Goal: Task Accomplishment & Management: Use online tool/utility

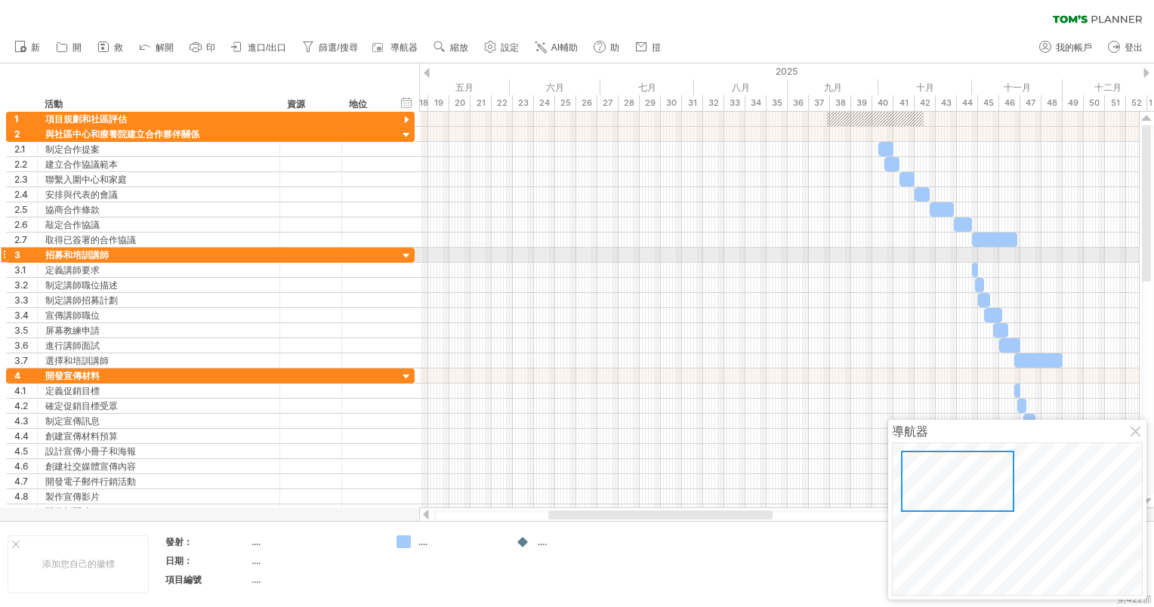
click at [1143, 254] on div at bounding box center [1146, 203] width 9 height 156
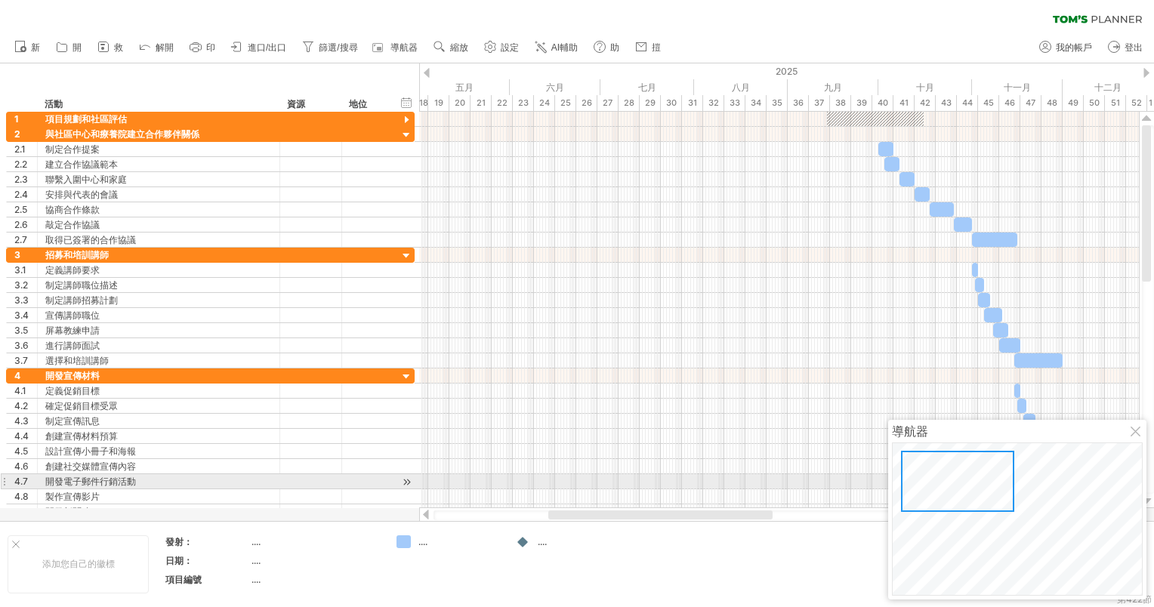
click at [990, 486] on div at bounding box center [957, 481] width 113 height 61
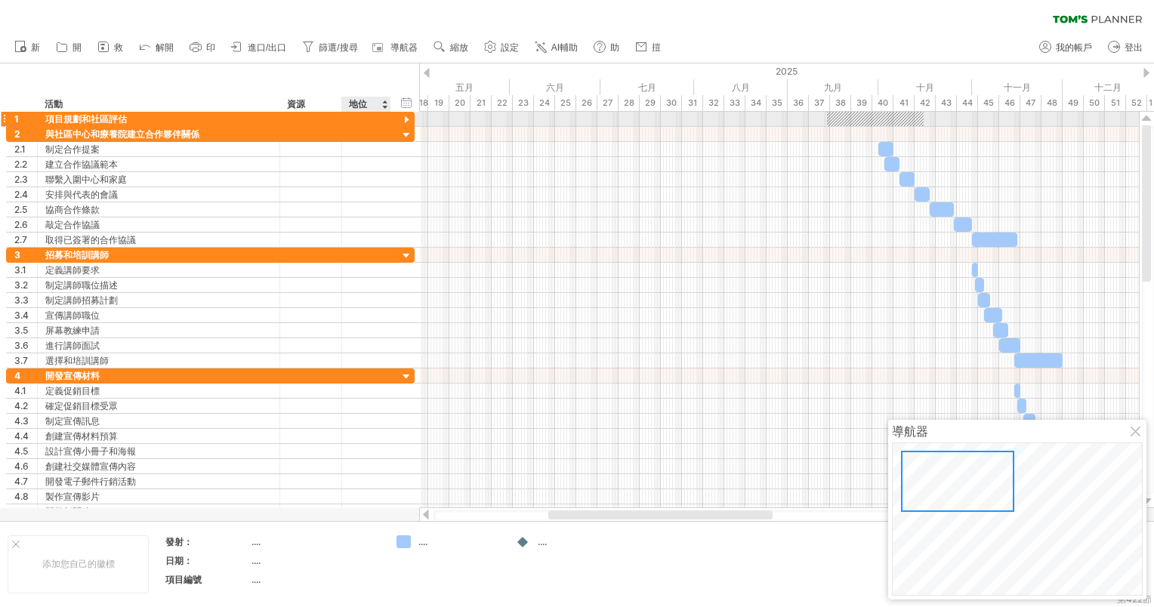
click at [396, 121] on div "**********" at bounding box center [210, 119] width 408 height 15
click at [342, 118] on div at bounding box center [366, 119] width 49 height 14
click at [408, 118] on div at bounding box center [406, 120] width 14 height 14
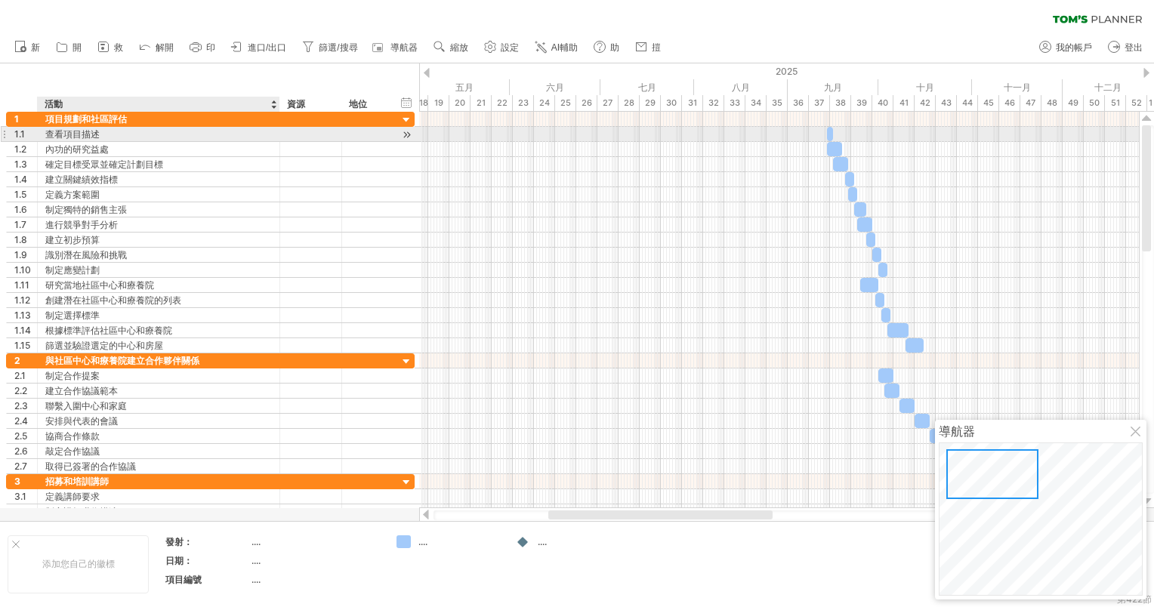
click at [99, 135] on div "查看項目描述" at bounding box center [158, 134] width 227 height 14
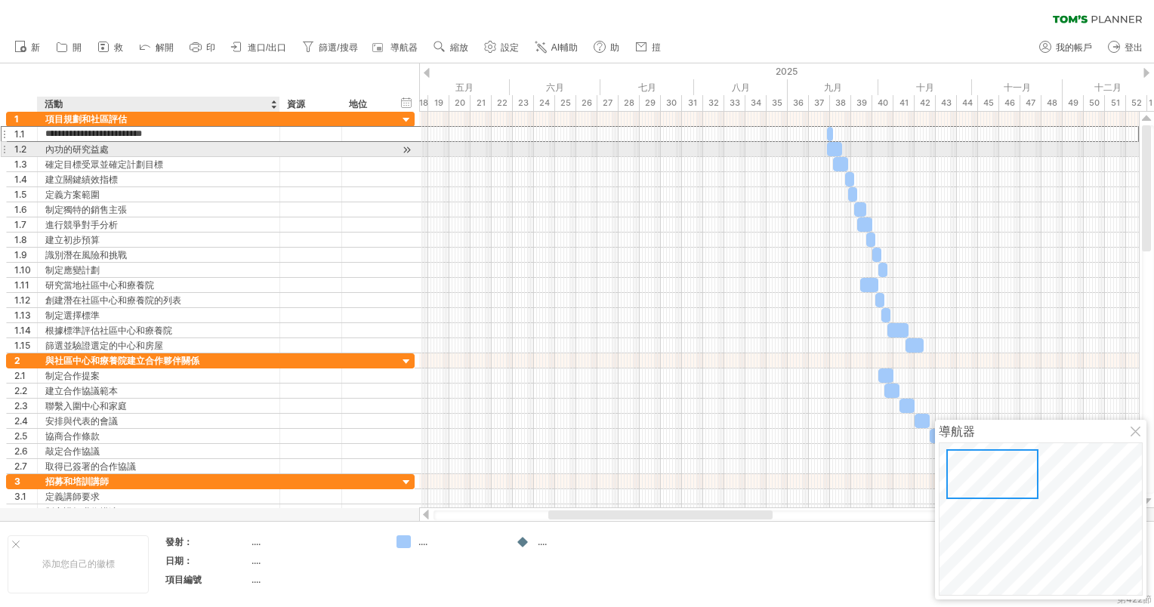
click at [104, 145] on div "內功的研究益處" at bounding box center [158, 149] width 227 height 14
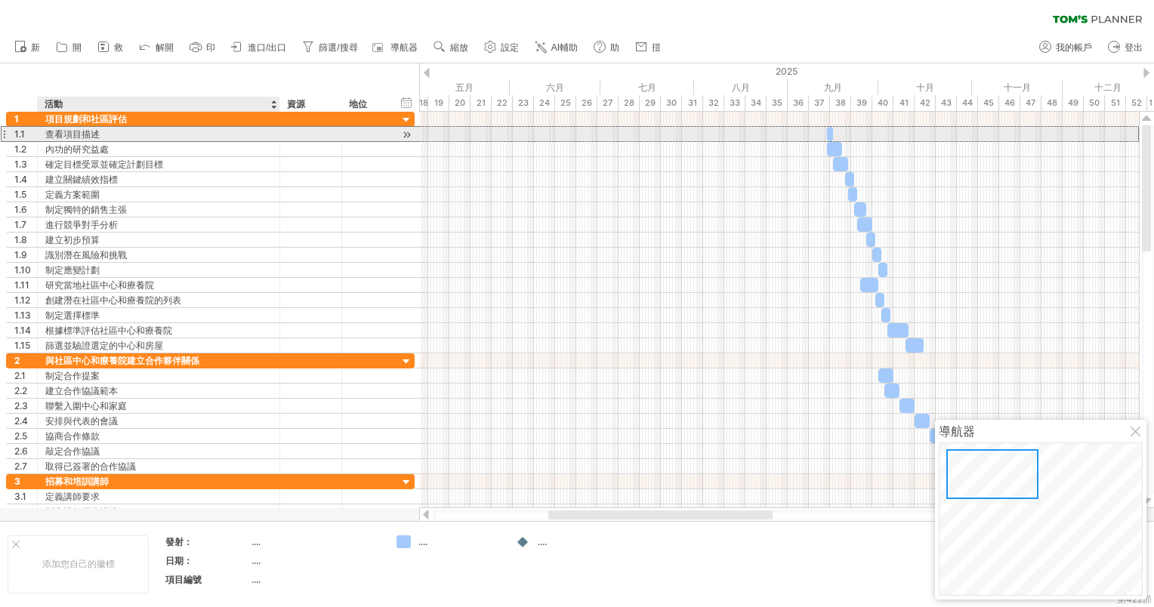
click at [135, 131] on div "查看項目描述" at bounding box center [158, 134] width 227 height 14
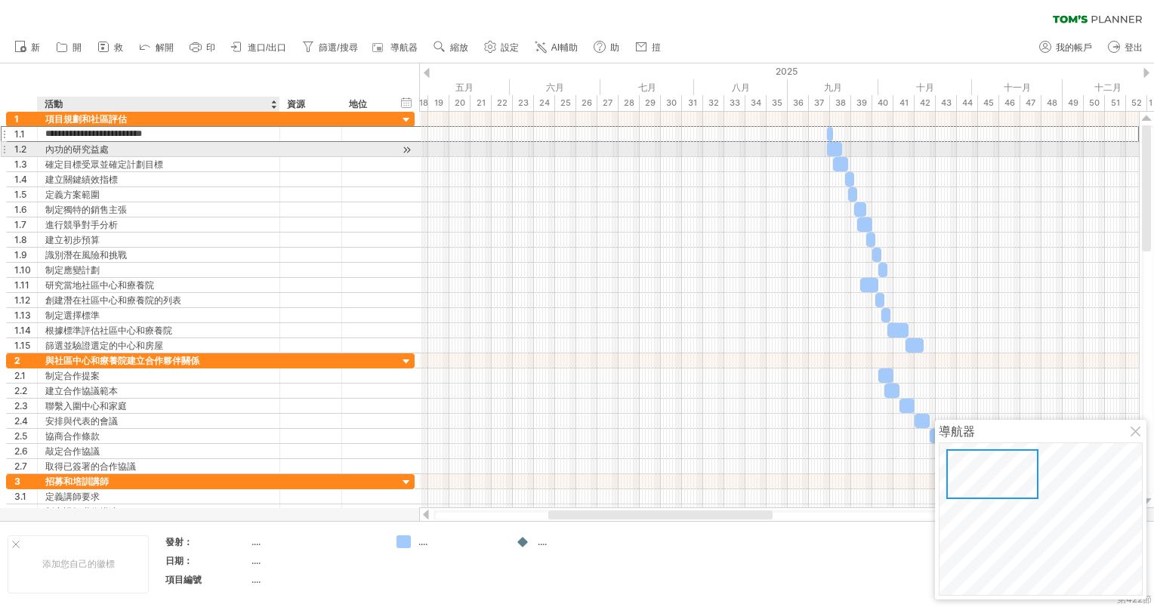
click at [140, 151] on div "內功的研究益處" at bounding box center [158, 149] width 227 height 14
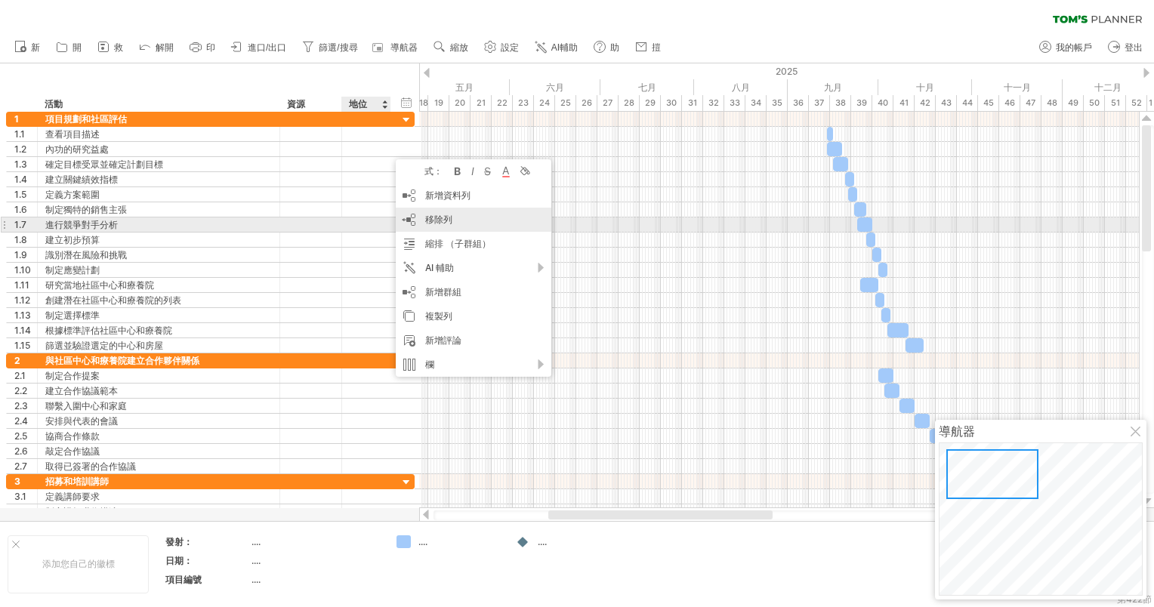
click at [406, 224] on div "移除列 remove selected rows" at bounding box center [474, 220] width 156 height 24
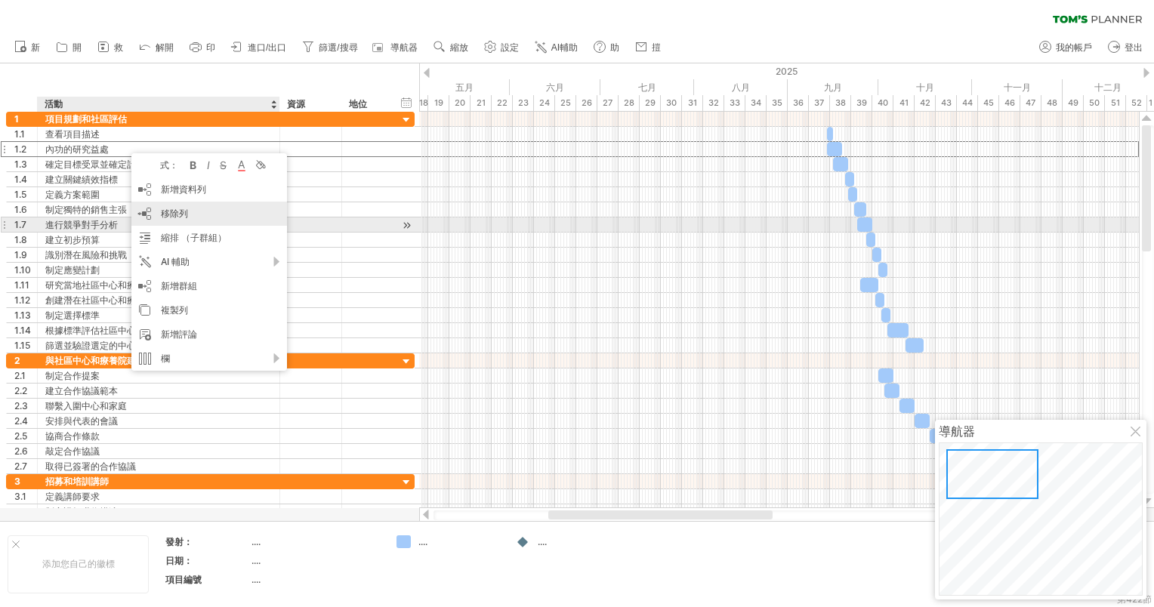
click at [179, 220] on div "移除列 remove selected rows" at bounding box center [209, 214] width 156 height 24
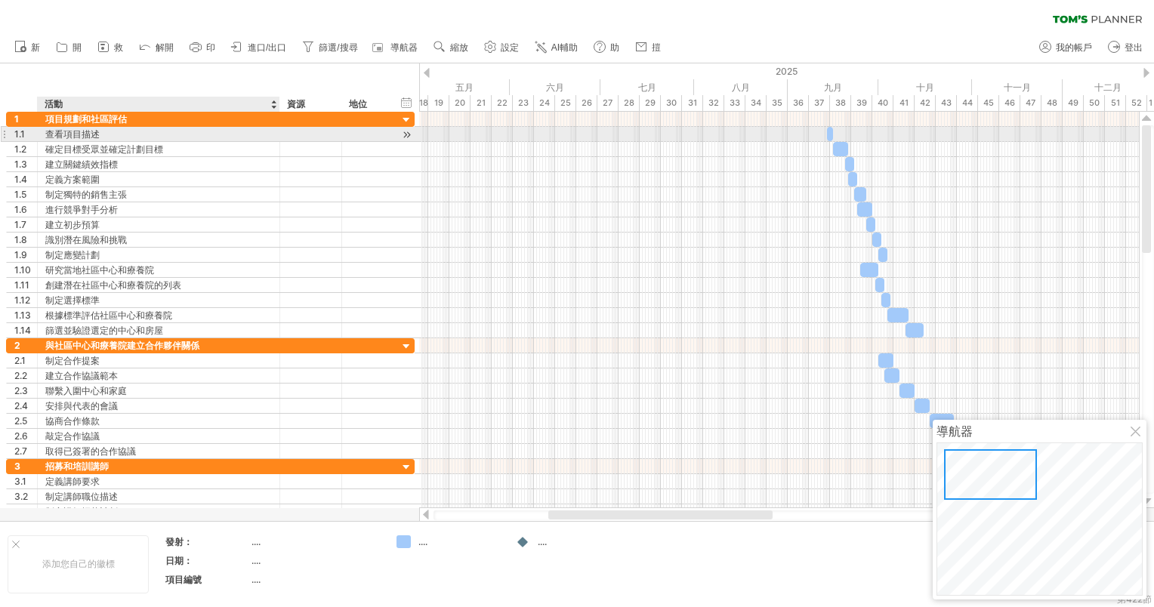
click at [124, 130] on div "查看項目描述" at bounding box center [158, 134] width 227 height 14
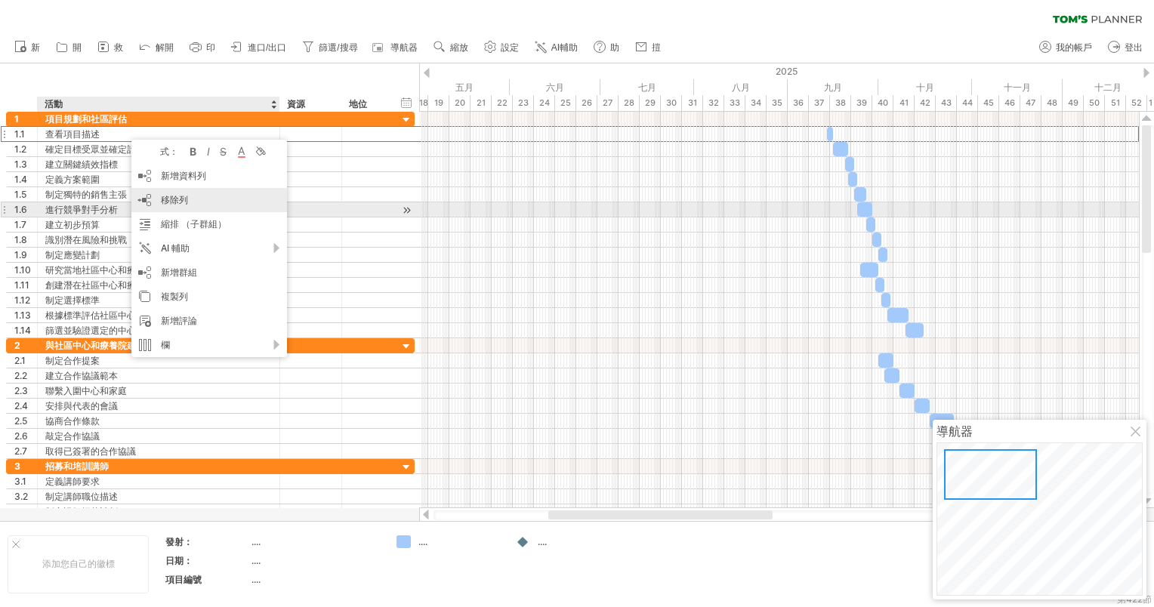
click at [166, 202] on span "移除列" at bounding box center [174, 199] width 27 height 11
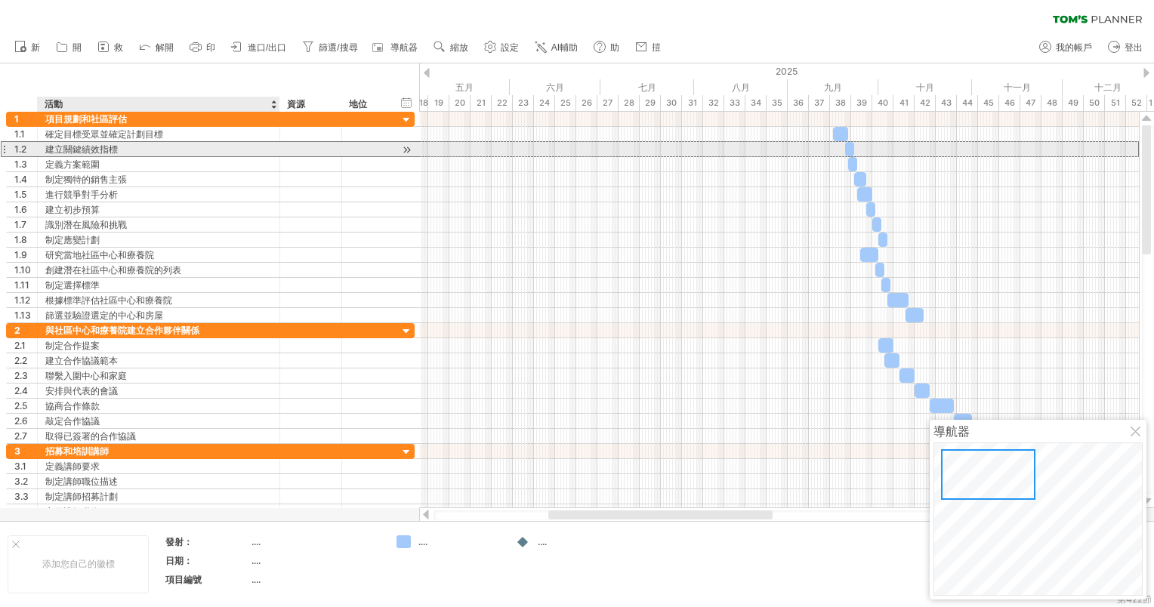
click at [143, 148] on div "建立關鍵績效指標" at bounding box center [158, 149] width 227 height 14
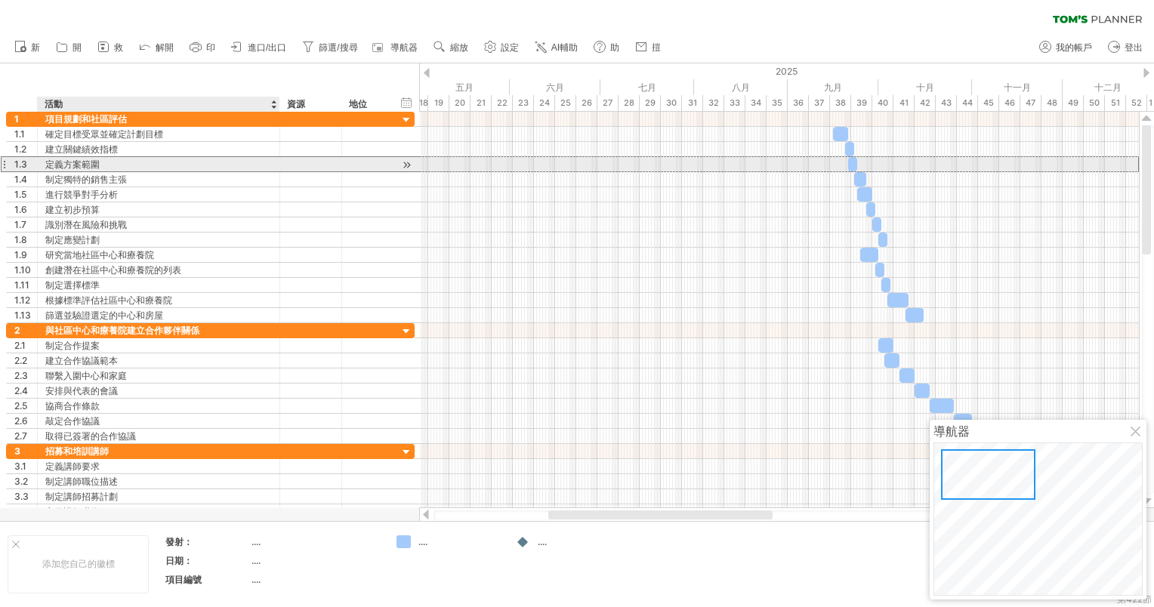
click at [142, 164] on div "定義方案範圍" at bounding box center [158, 164] width 227 height 14
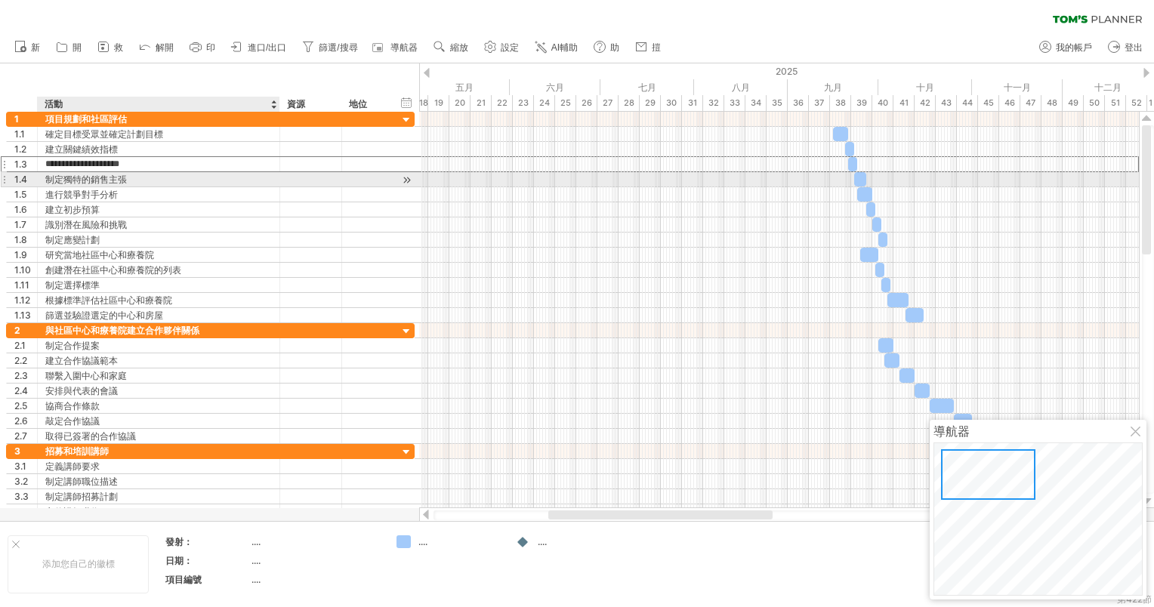
click at [149, 175] on div "制定獨特的銷售主張" at bounding box center [158, 179] width 227 height 14
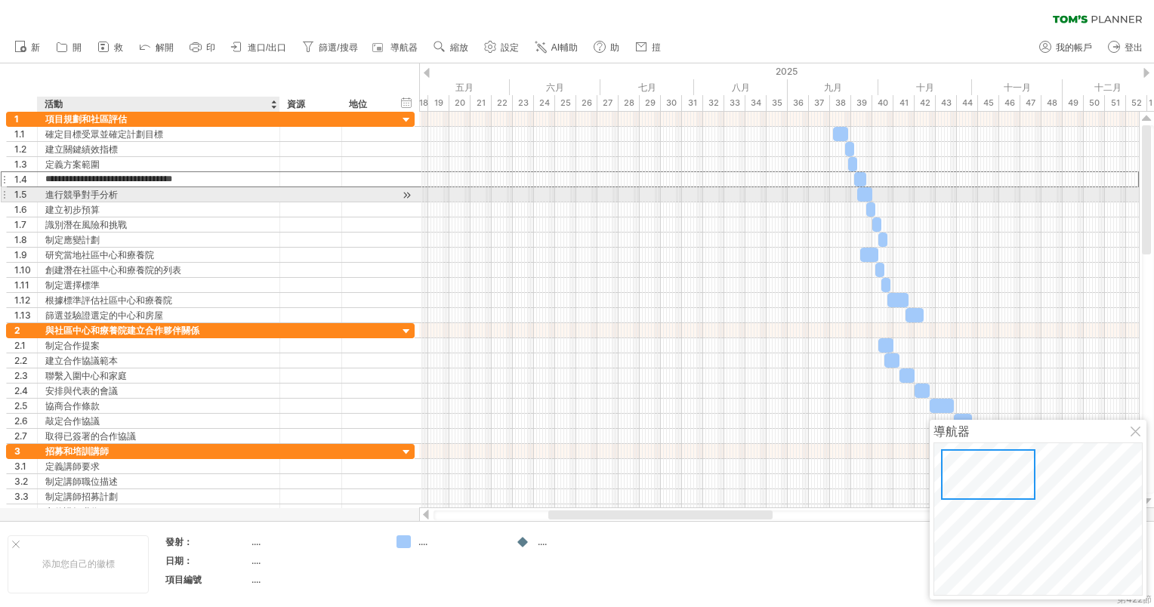
click at [157, 200] on div "進行競爭對手分析" at bounding box center [158, 194] width 227 height 14
click at [162, 195] on input "**********" at bounding box center [158, 194] width 227 height 14
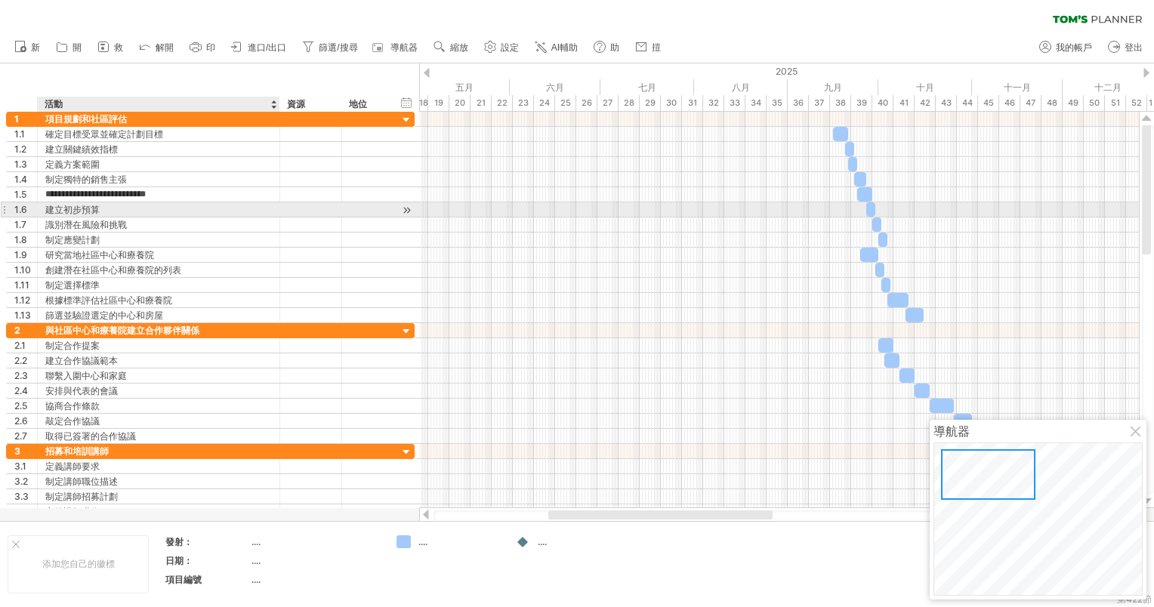
click at [151, 203] on div "建立初步預算" at bounding box center [158, 209] width 227 height 14
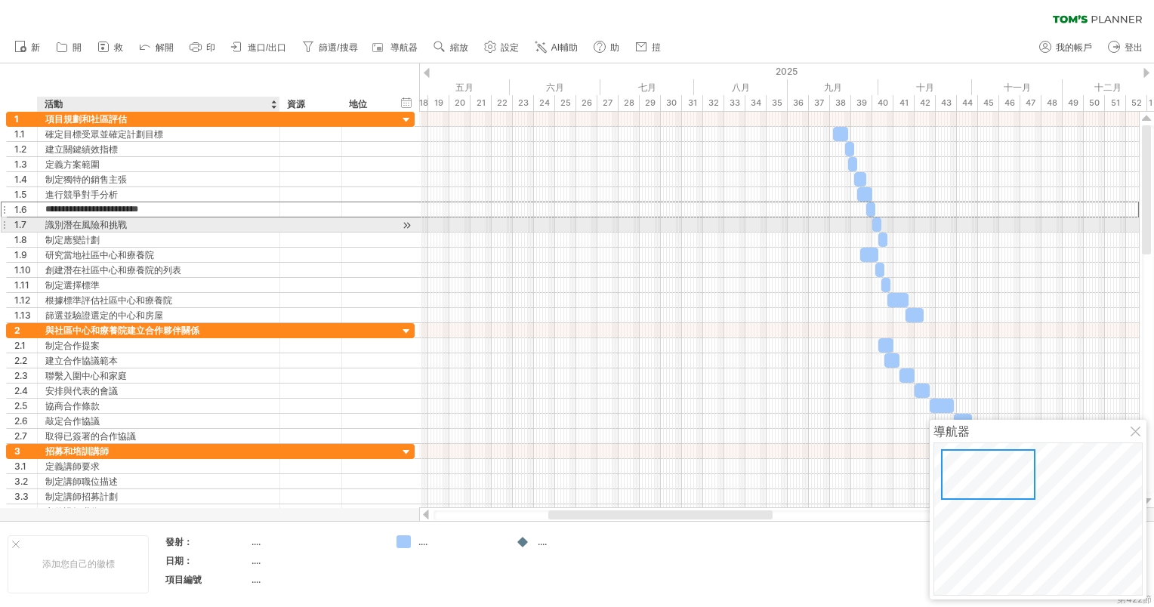
click at [143, 218] on div "識別潛在風險和挑戰" at bounding box center [158, 224] width 227 height 14
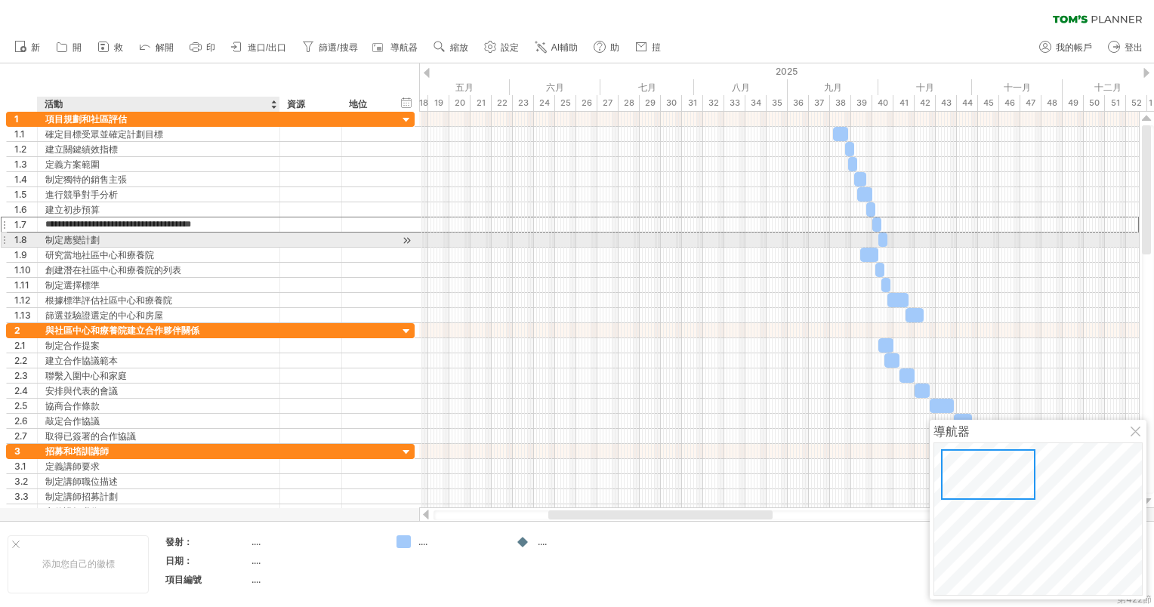
click at [128, 233] on div "制定應變計劃" at bounding box center [158, 240] width 227 height 14
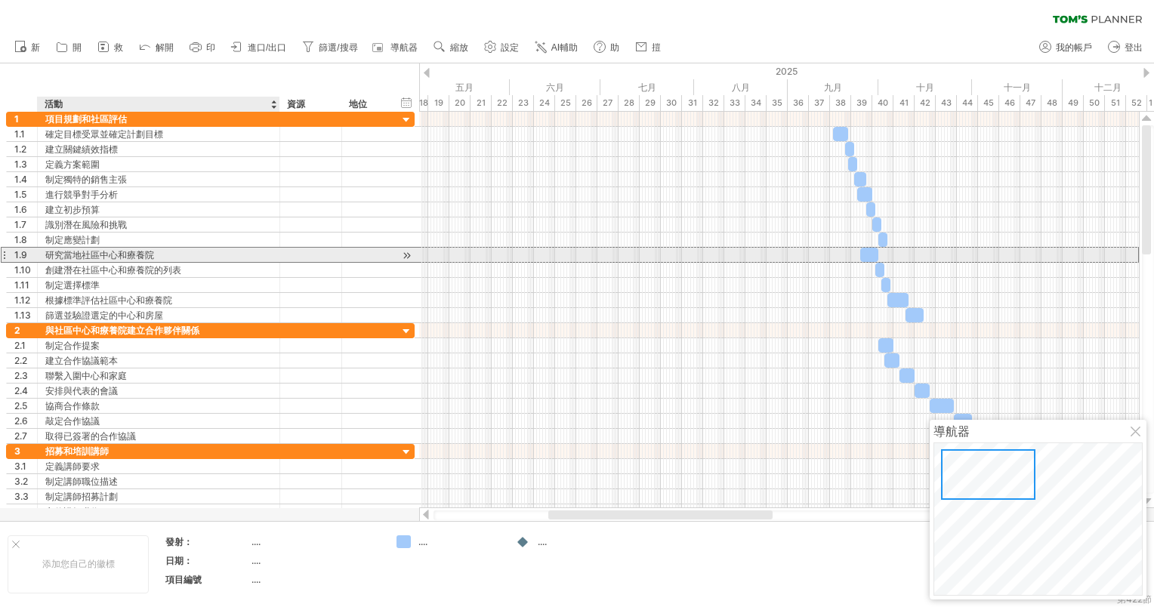
click at [127, 252] on div "研究當地社區中心和療養院" at bounding box center [158, 255] width 227 height 14
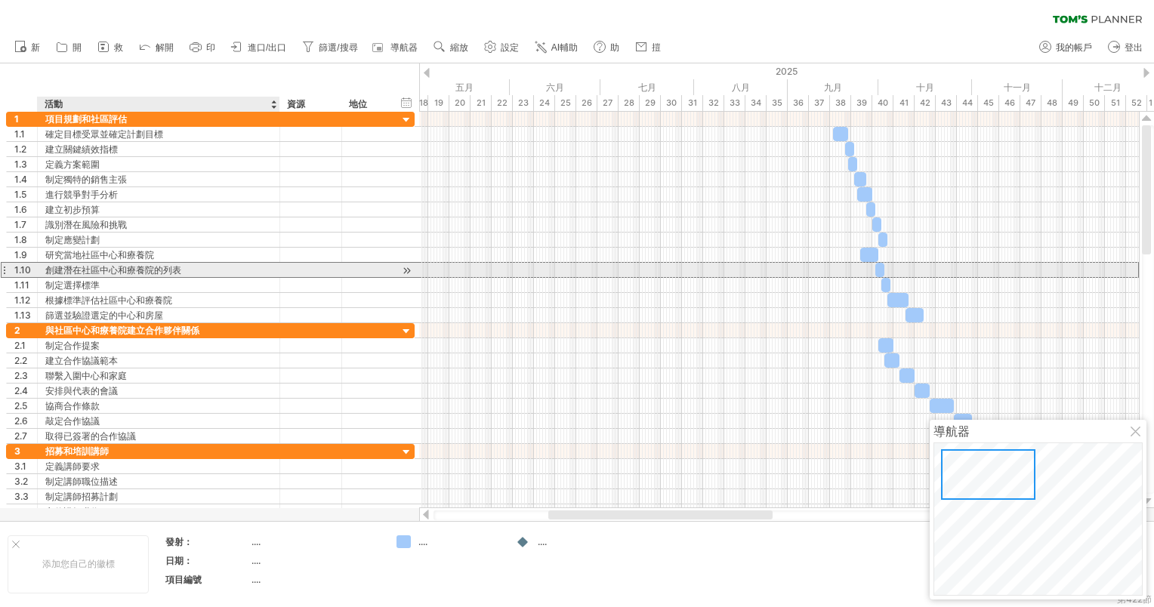
click at [127, 265] on div "創建潛在社區中心和療養院的列表" at bounding box center [158, 270] width 227 height 14
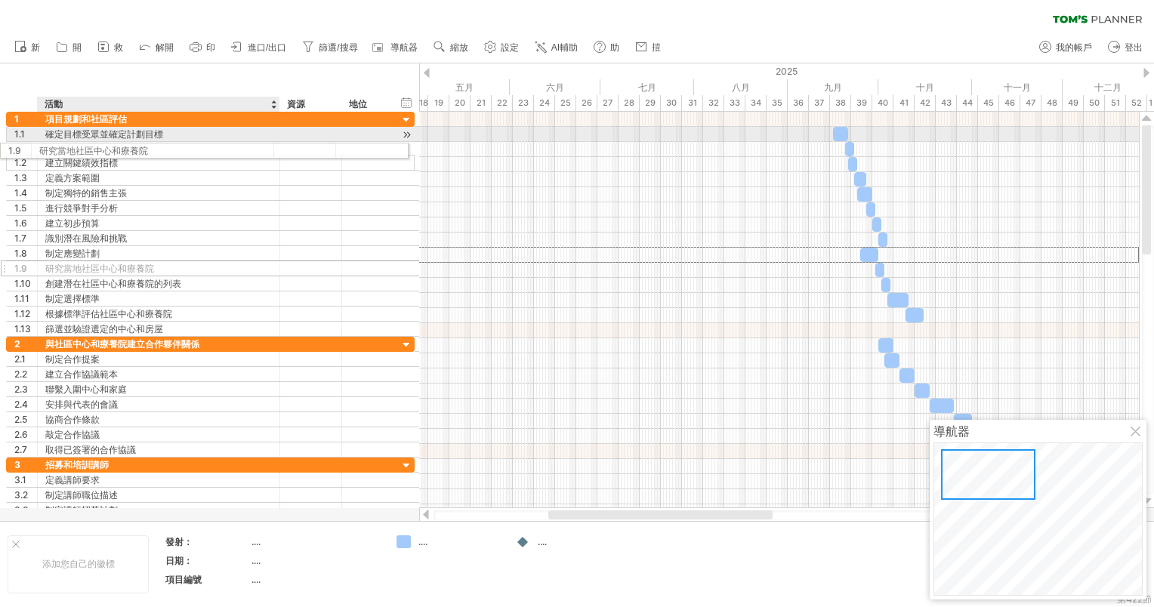
drag, startPoint x: 140, startPoint y: 248, endPoint x: 134, endPoint y: 148, distance: 99.9
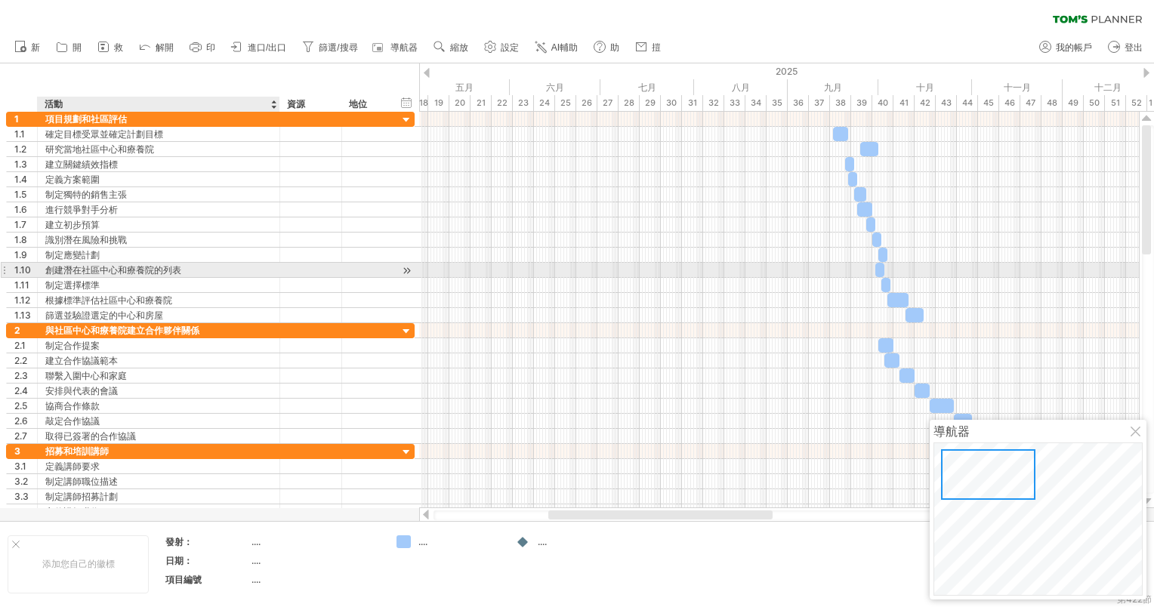
click at [116, 273] on div "創建潛在社區中心和療養院的列表" at bounding box center [158, 270] width 227 height 14
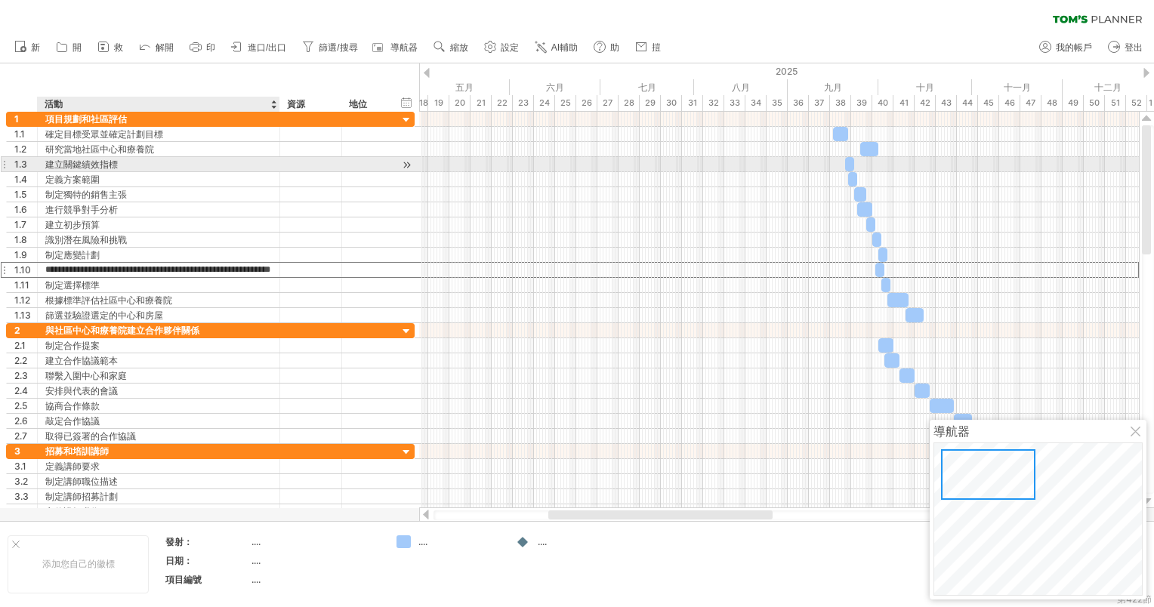
drag, startPoint x: 119, startPoint y: 271, endPoint x: 126, endPoint y: 160, distance: 111.2
click at [126, 160] on div "**********" at bounding box center [210, 217] width 408 height 211
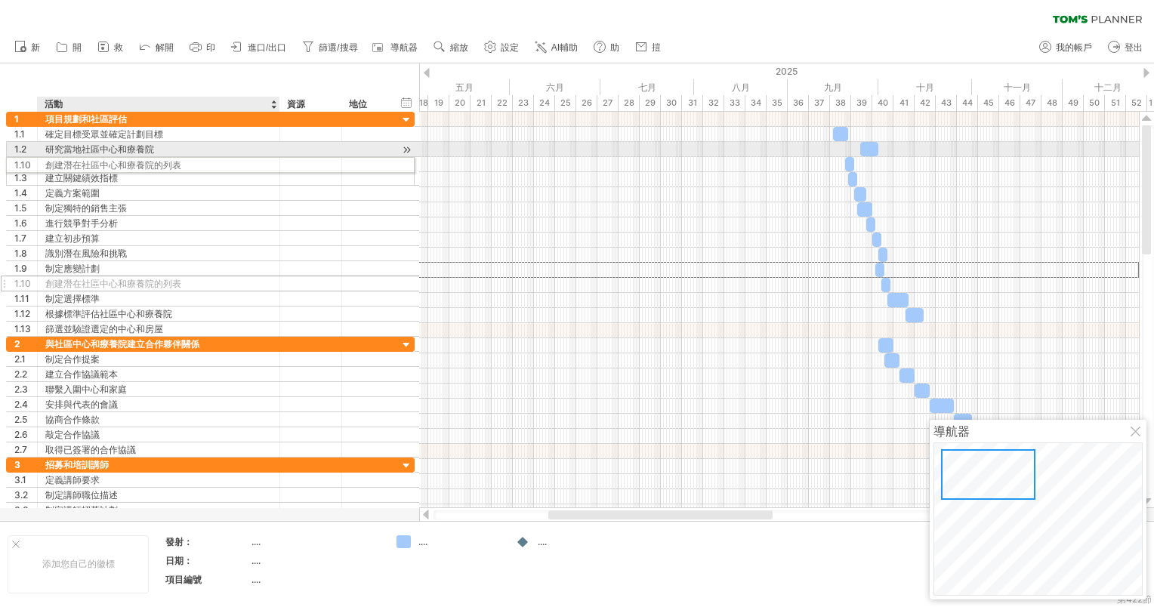
drag, startPoint x: 102, startPoint y: 269, endPoint x: 98, endPoint y: 162, distance: 106.5
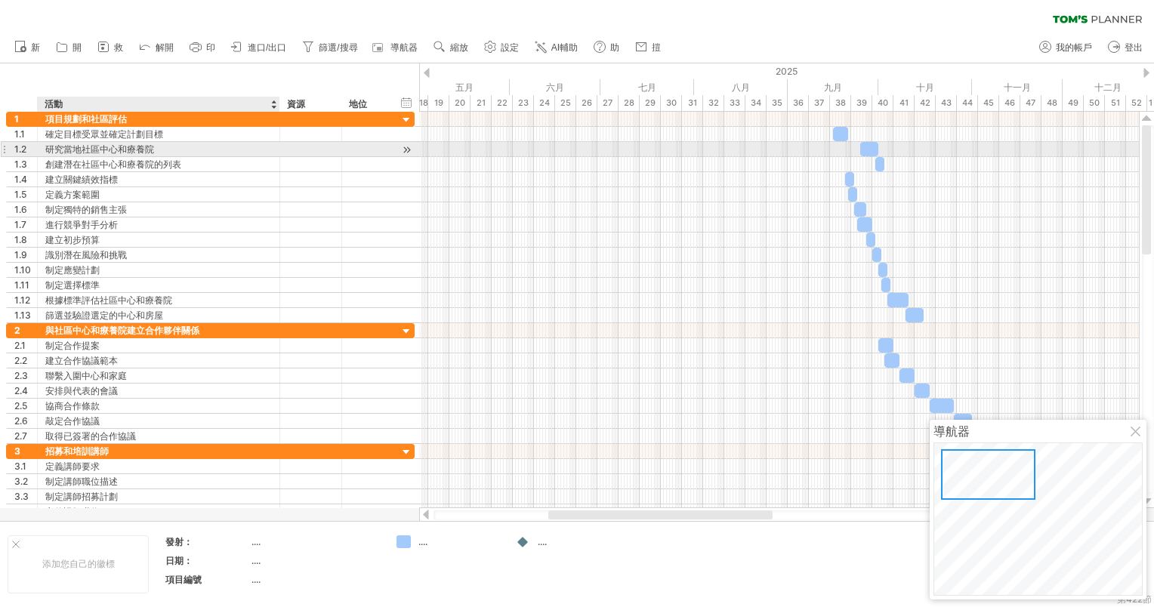
click at [103, 153] on div "研究當地社區中心和療養院" at bounding box center [158, 149] width 227 height 14
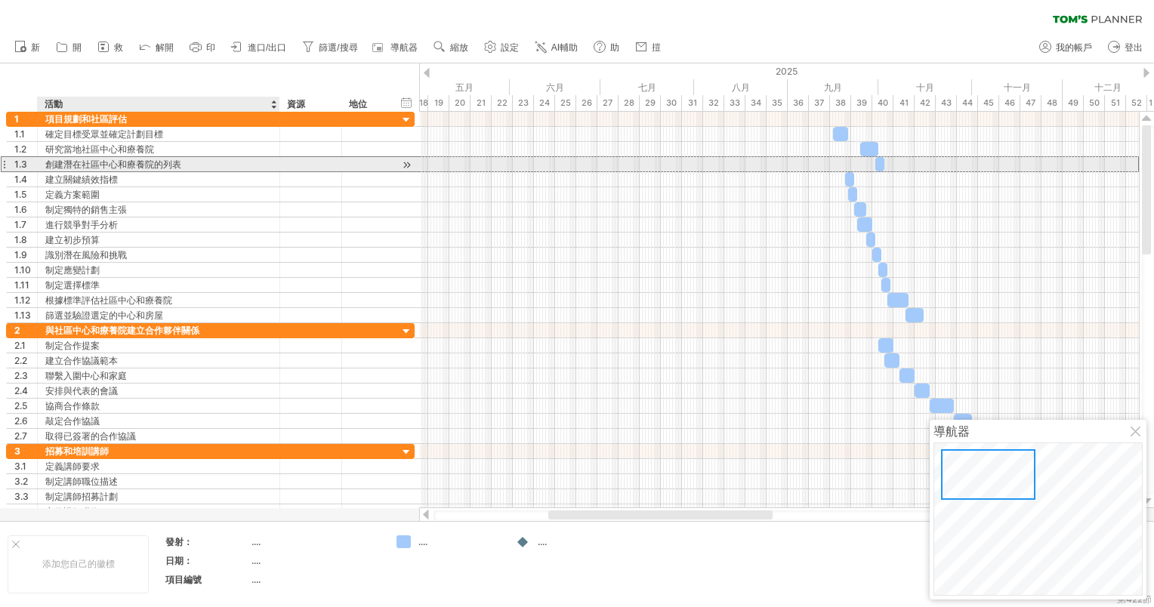
click at [133, 158] on div "創建潛在社區中心和療養院的列表" at bounding box center [158, 164] width 227 height 14
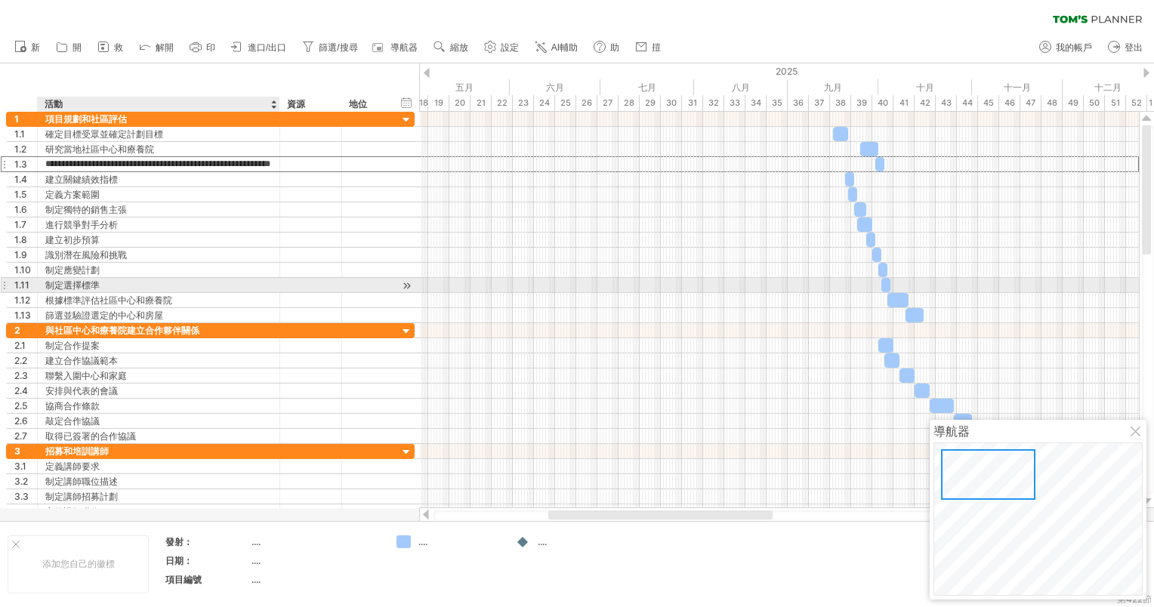
click at [128, 284] on div "制定選擇標準" at bounding box center [158, 285] width 227 height 14
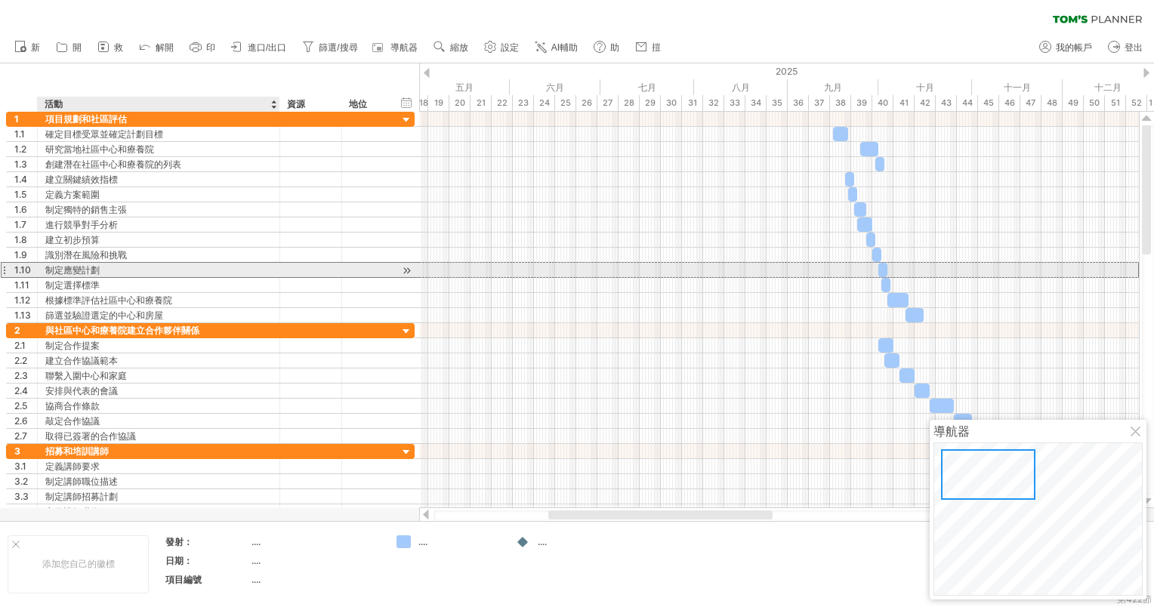
click at [134, 266] on div "制定應變計劃" at bounding box center [158, 270] width 227 height 14
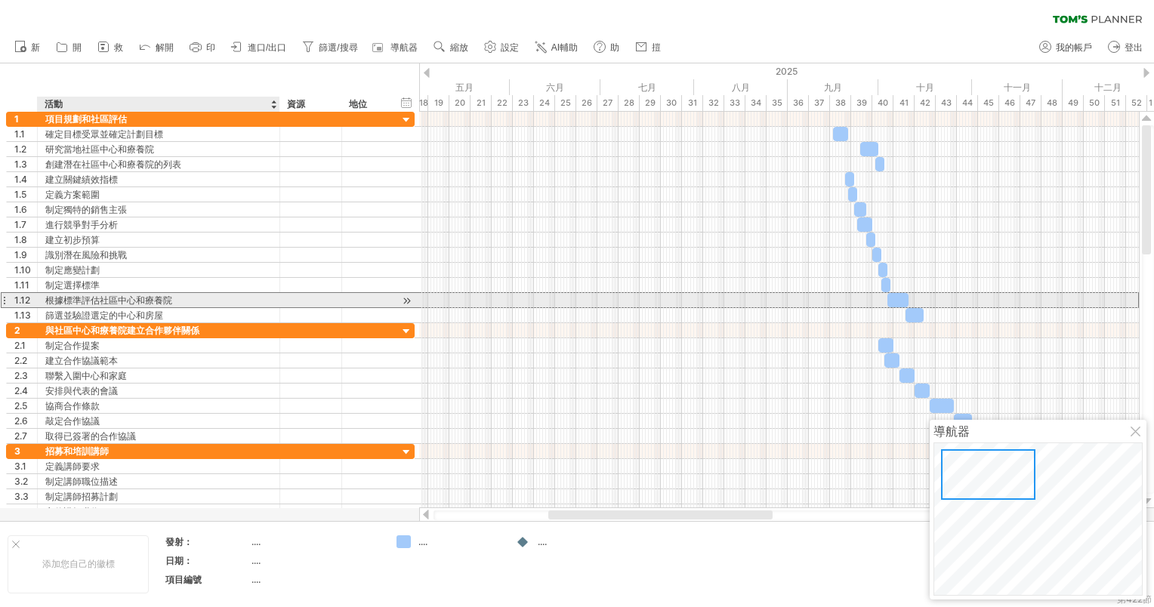
click at [136, 294] on div "根據標準評估社區中心和療養院" at bounding box center [158, 300] width 227 height 14
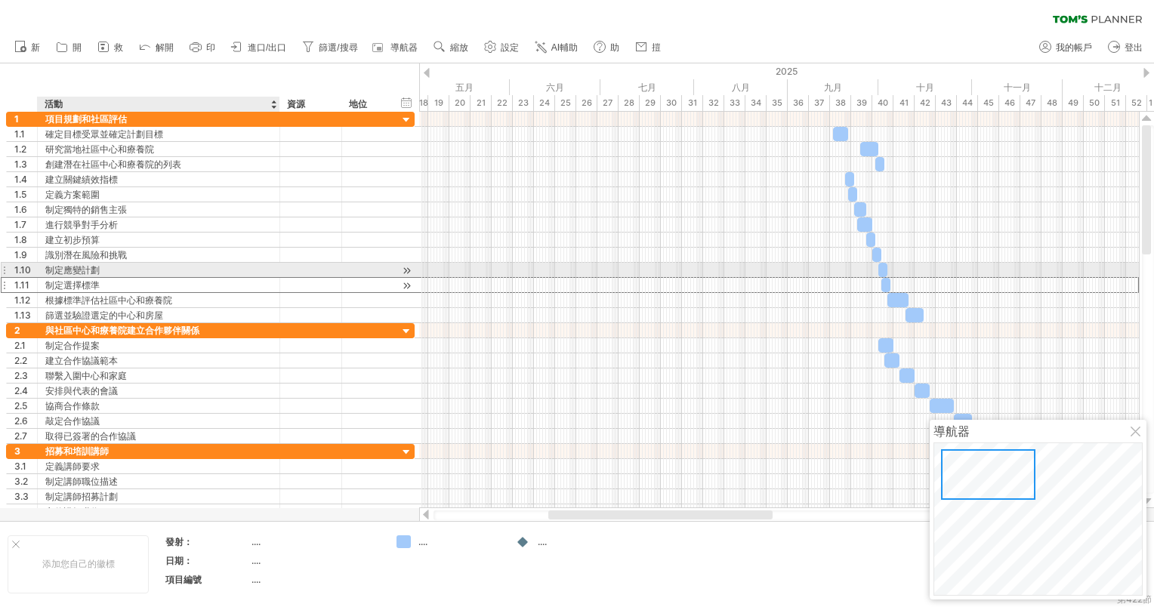
click at [190, 278] on div "制定選擇標準" at bounding box center [158, 285] width 227 height 14
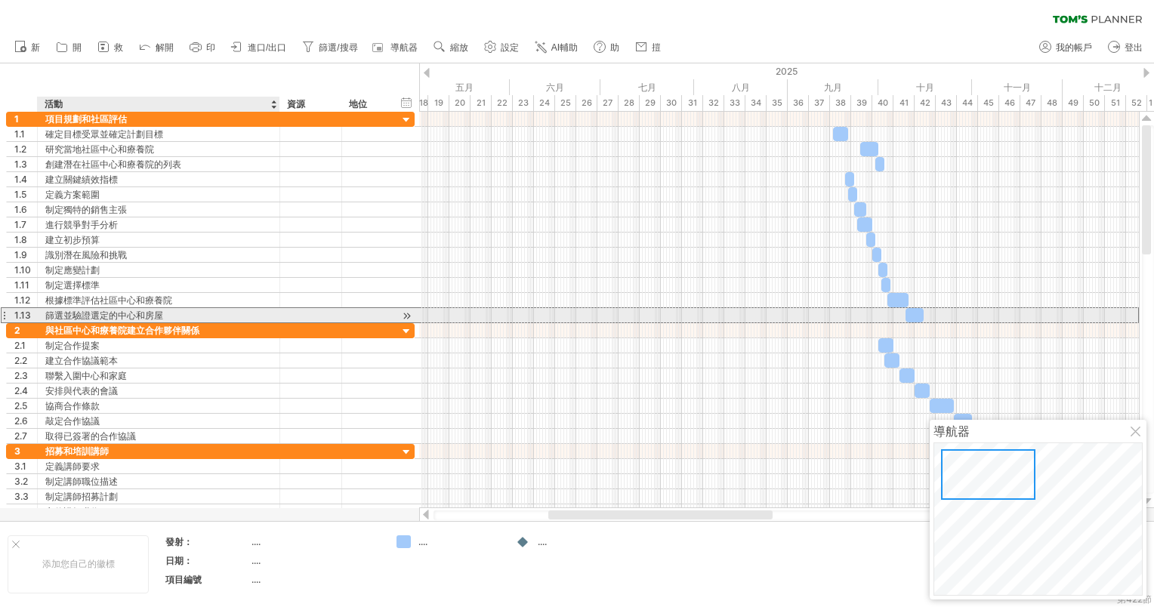
click at [156, 311] on div "篩選並驗證選定的中心和房屋" at bounding box center [158, 315] width 227 height 14
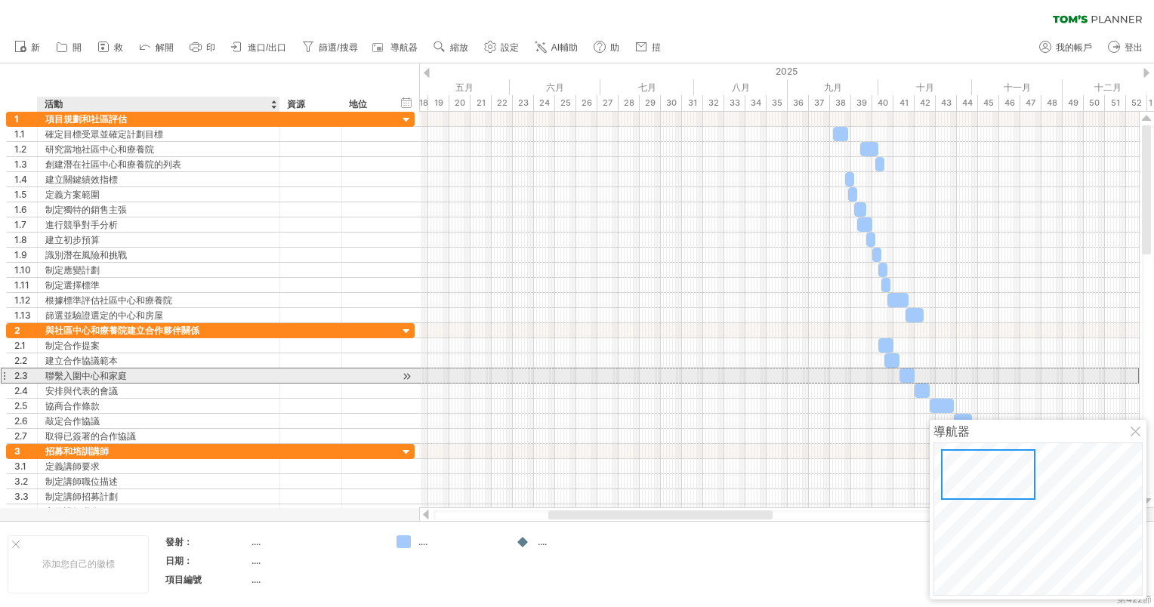
click at [117, 371] on div "聯繫入圍中心和家庭" at bounding box center [158, 375] width 227 height 14
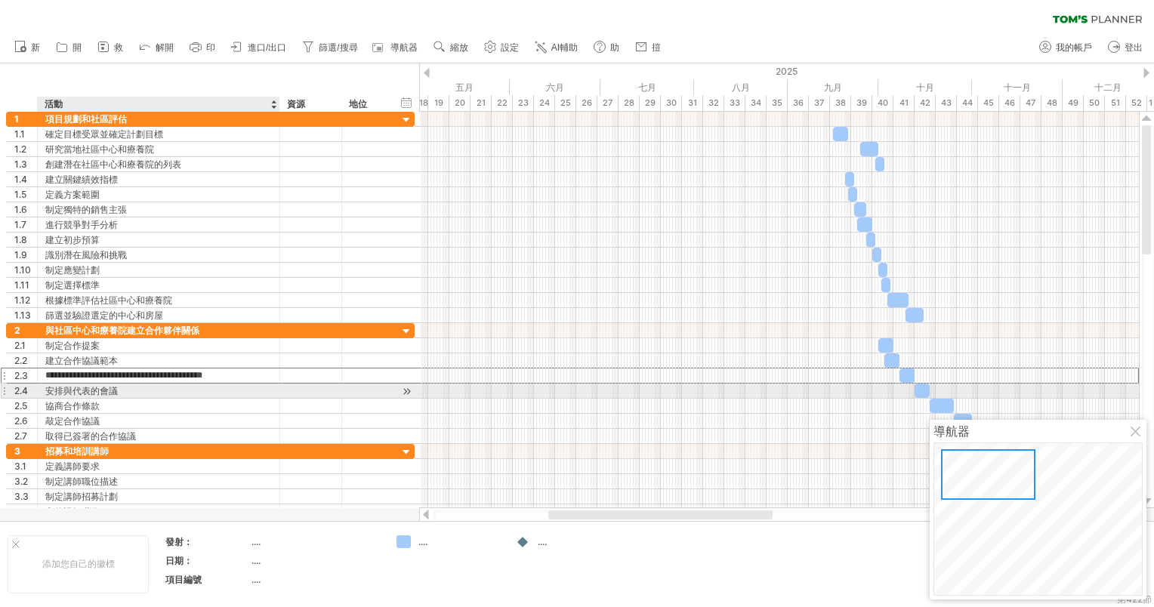
click at [134, 394] on div "安排與代表的會議" at bounding box center [158, 391] width 227 height 14
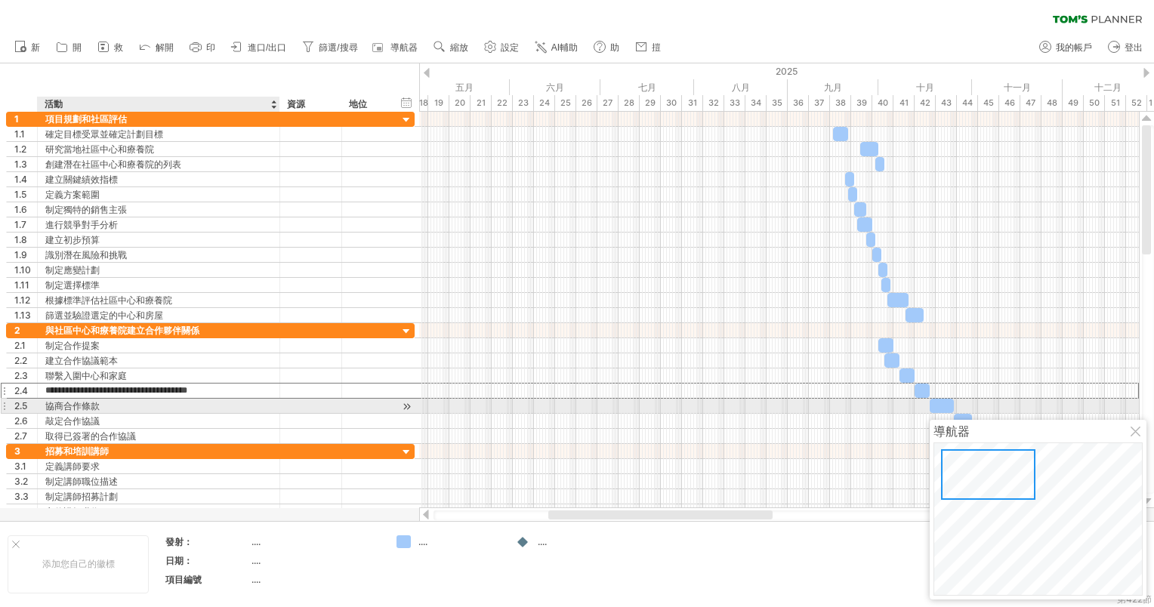
click at [134, 402] on div "協商合作條款" at bounding box center [158, 406] width 227 height 14
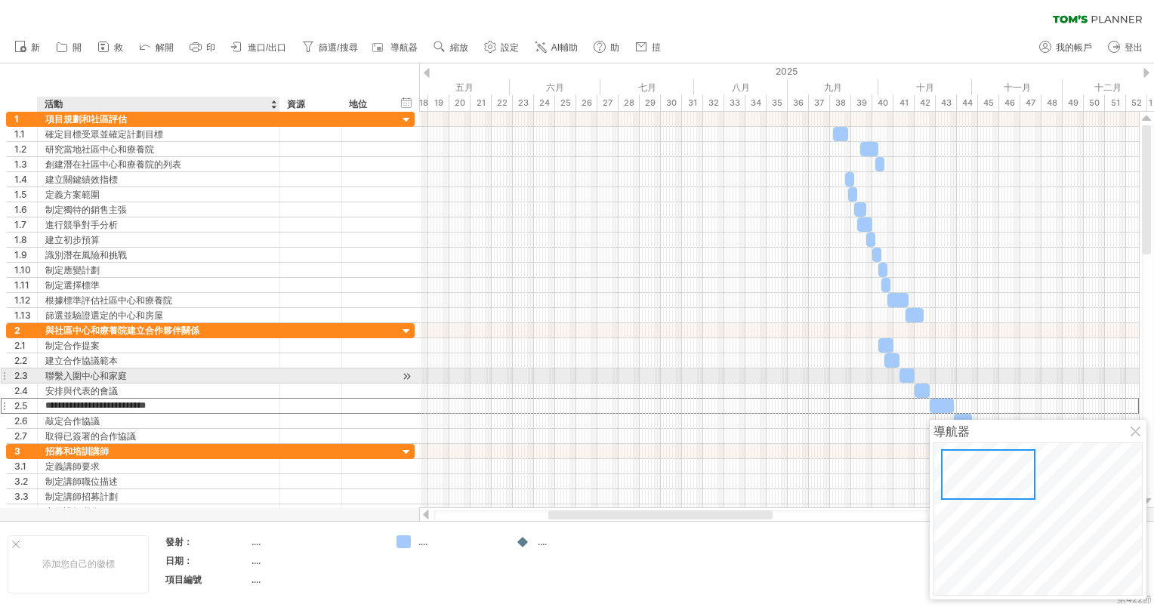
click at [139, 370] on div "聯繫入圍中心和家庭" at bounding box center [158, 375] width 227 height 14
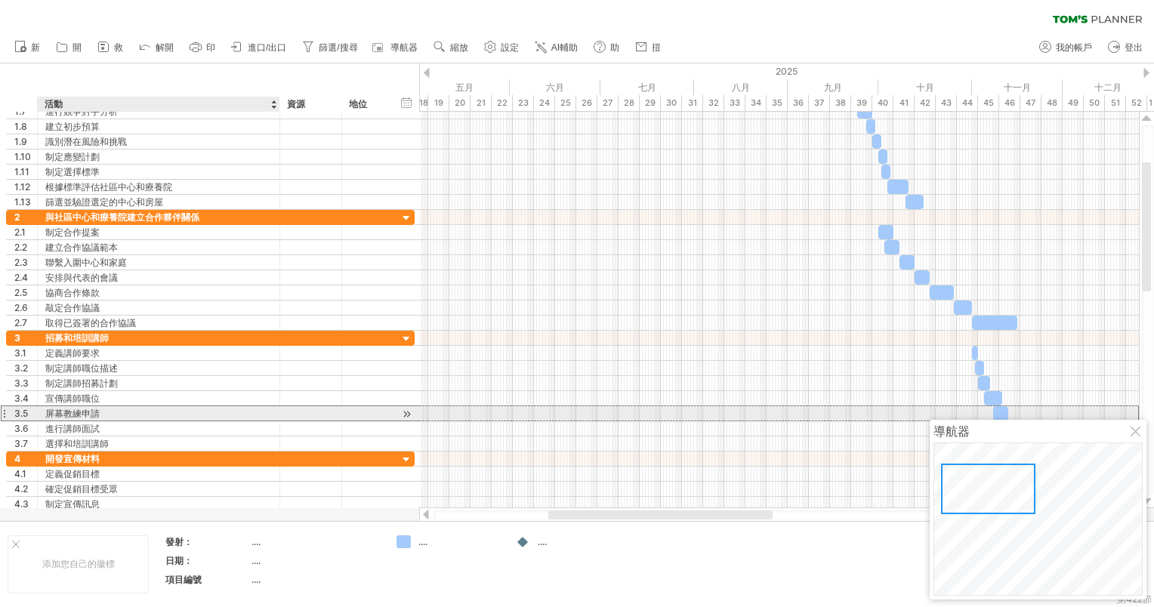
click at [132, 415] on div "屏幕教練申請" at bounding box center [158, 413] width 227 height 14
click at [132, 421] on div "進行講師面試" at bounding box center [158, 428] width 227 height 14
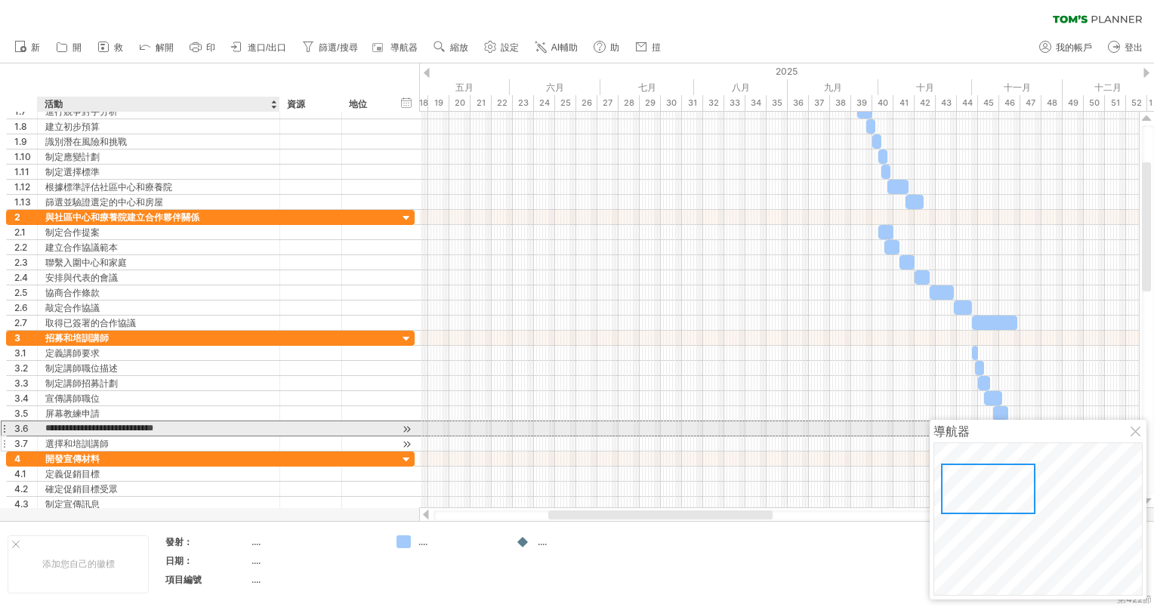
click at [122, 436] on div "選擇和培訓講師" at bounding box center [158, 443] width 227 height 14
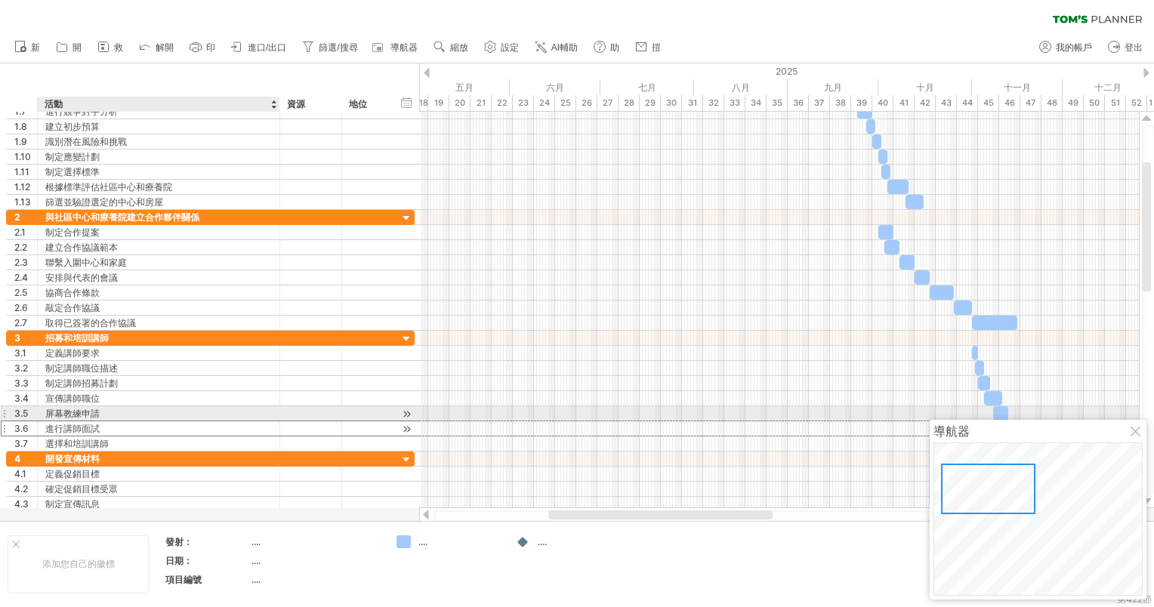
click at [126, 421] on div "進行講師面試" at bounding box center [158, 428] width 227 height 14
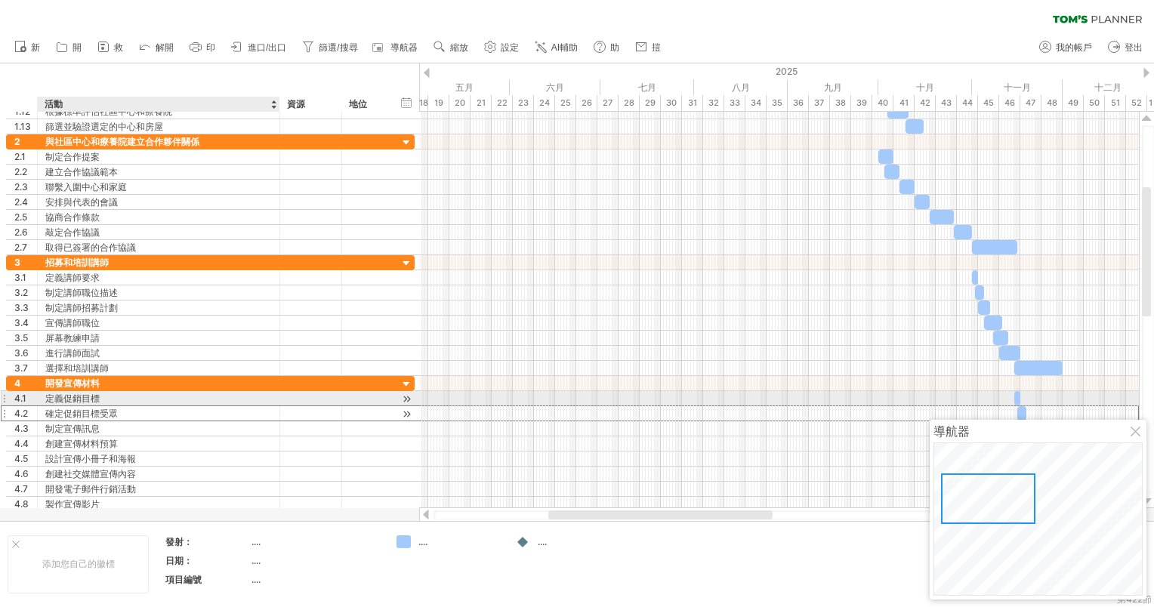
click at [133, 406] on div "確定促銷目標受眾" at bounding box center [158, 413] width 227 height 14
click at [133, 406] on input "**********" at bounding box center [158, 413] width 227 height 14
click at [131, 393] on div "定義促銷目標" at bounding box center [158, 398] width 227 height 14
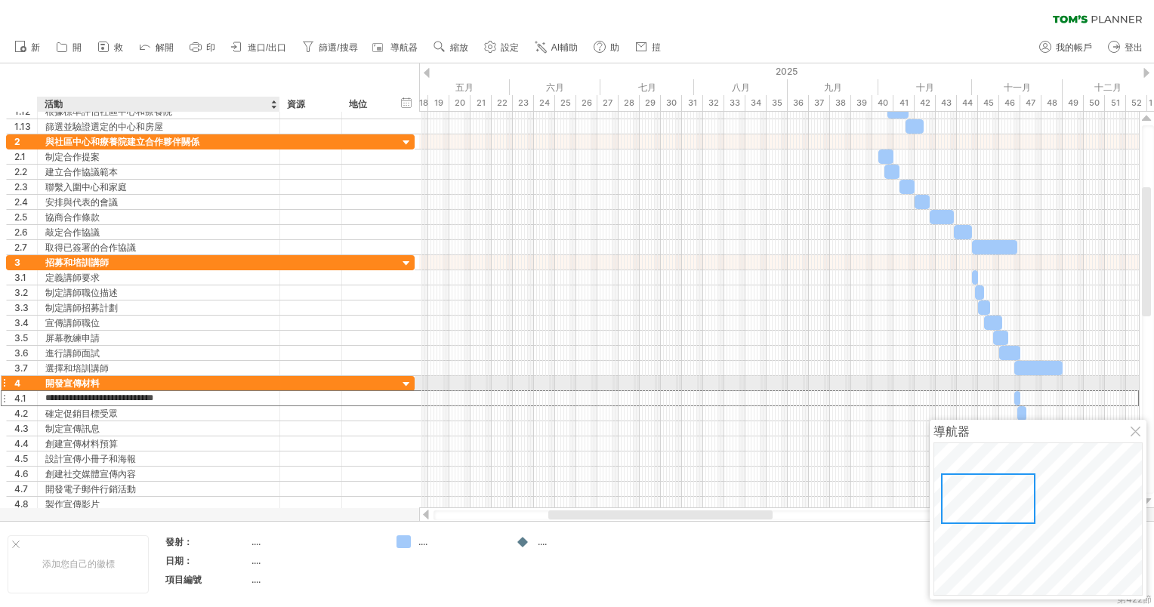
click at [127, 384] on div "開發宣傳材料" at bounding box center [158, 383] width 227 height 14
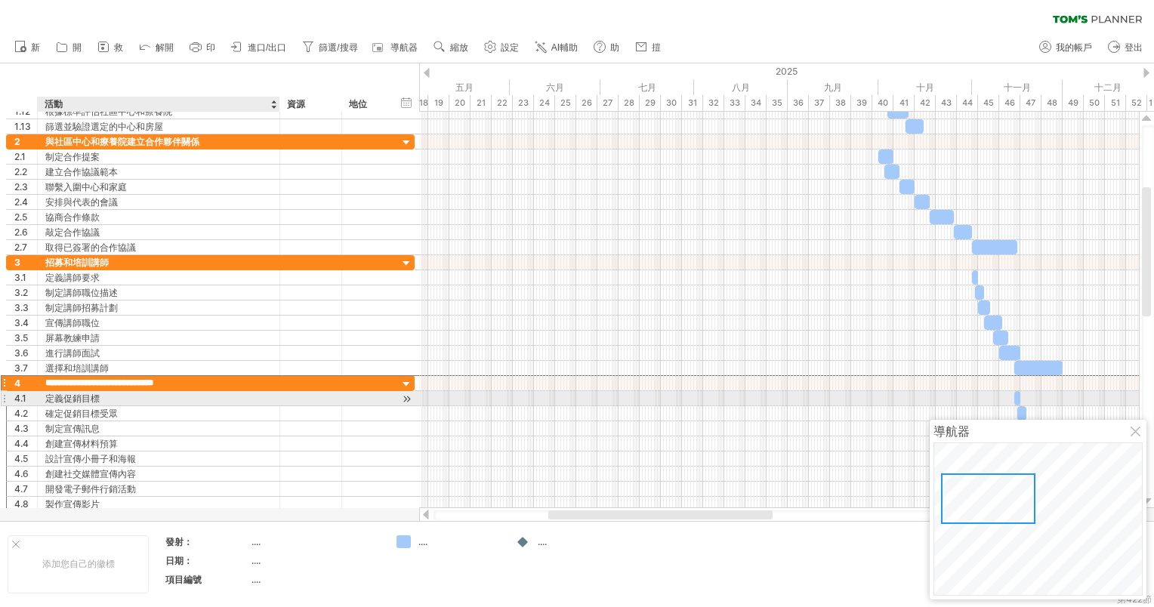
click at [127, 399] on div "定義促銷目標" at bounding box center [158, 398] width 227 height 14
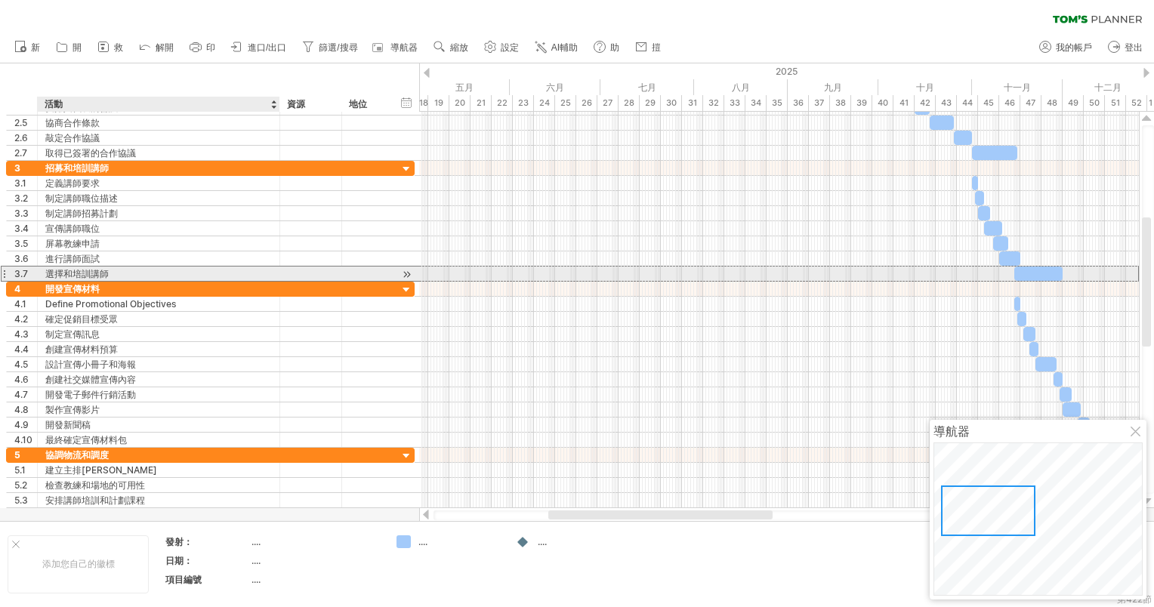
click at [162, 272] on div "選擇和培訓講師" at bounding box center [158, 274] width 227 height 14
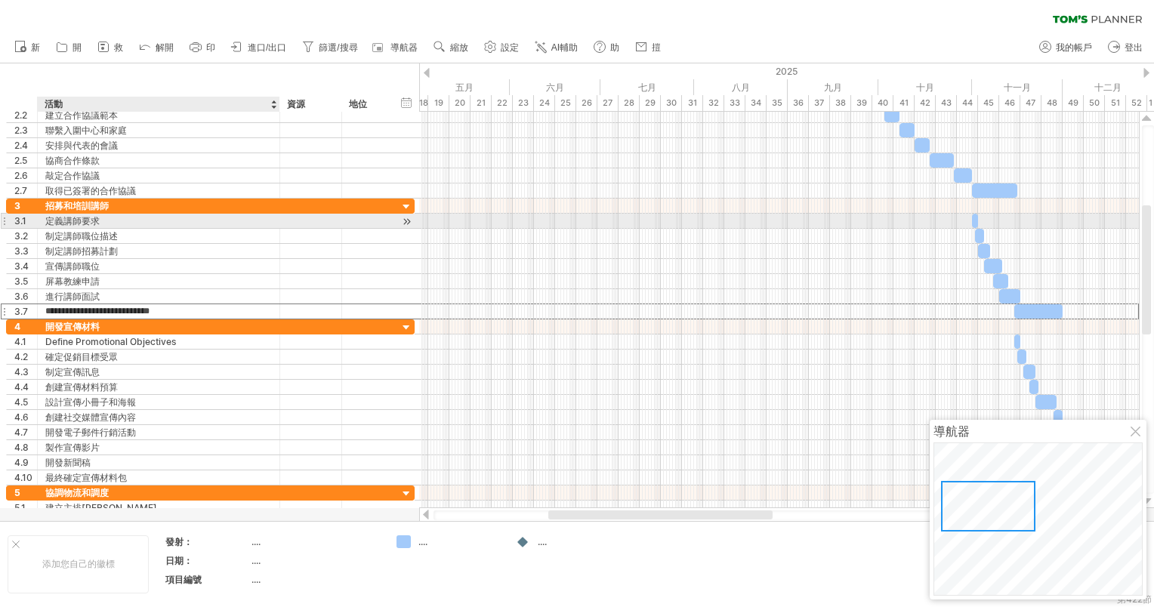
click at [169, 222] on div "定義講師要求" at bounding box center [158, 221] width 227 height 14
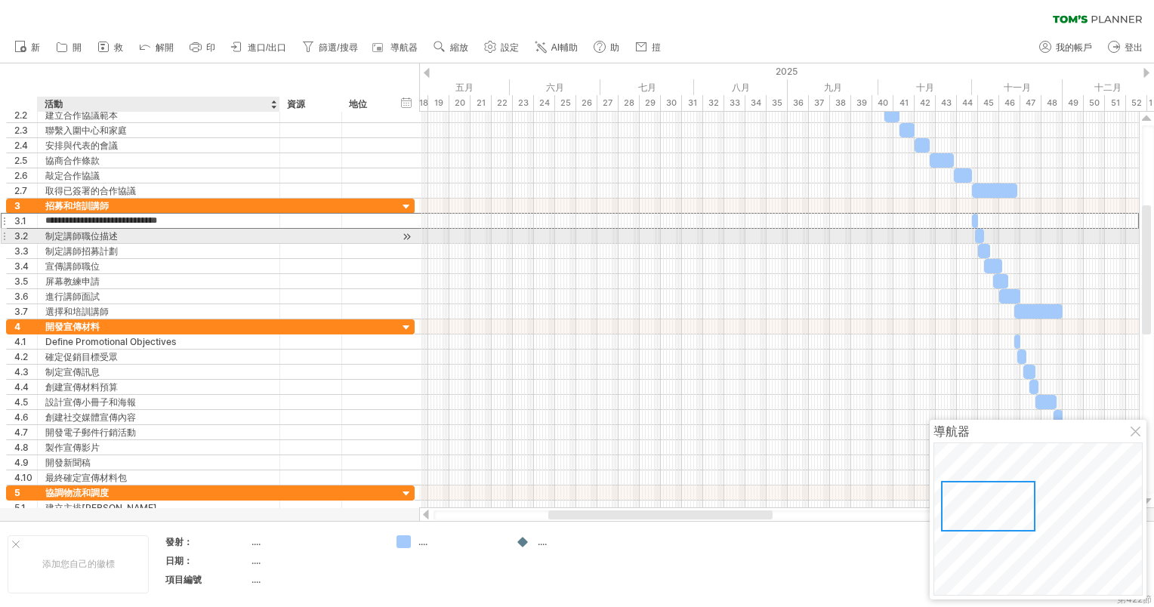
click at [125, 233] on div "制定講師職位描述" at bounding box center [158, 236] width 227 height 14
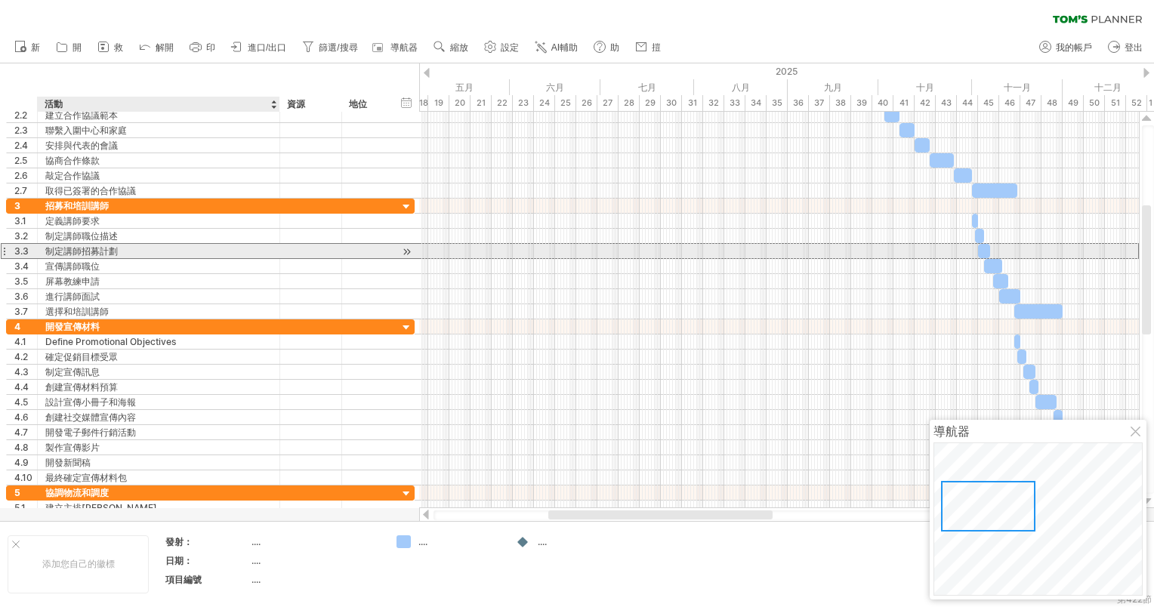
click at [122, 246] on div "制定講師招募計劃" at bounding box center [158, 251] width 227 height 14
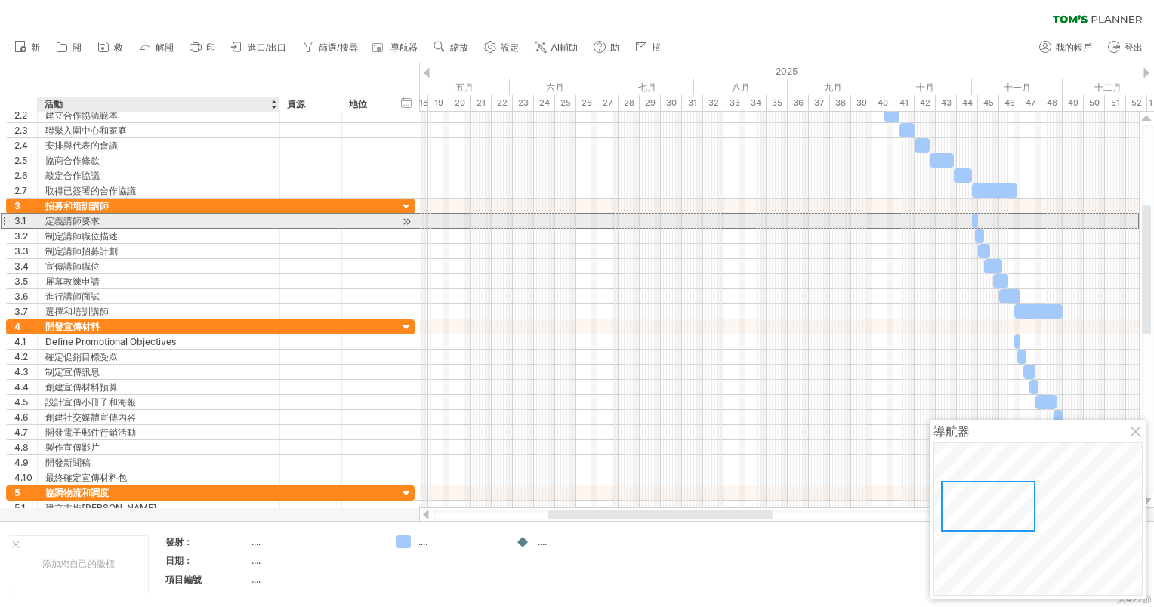
click at [122, 222] on div "定義講師要求" at bounding box center [158, 221] width 227 height 14
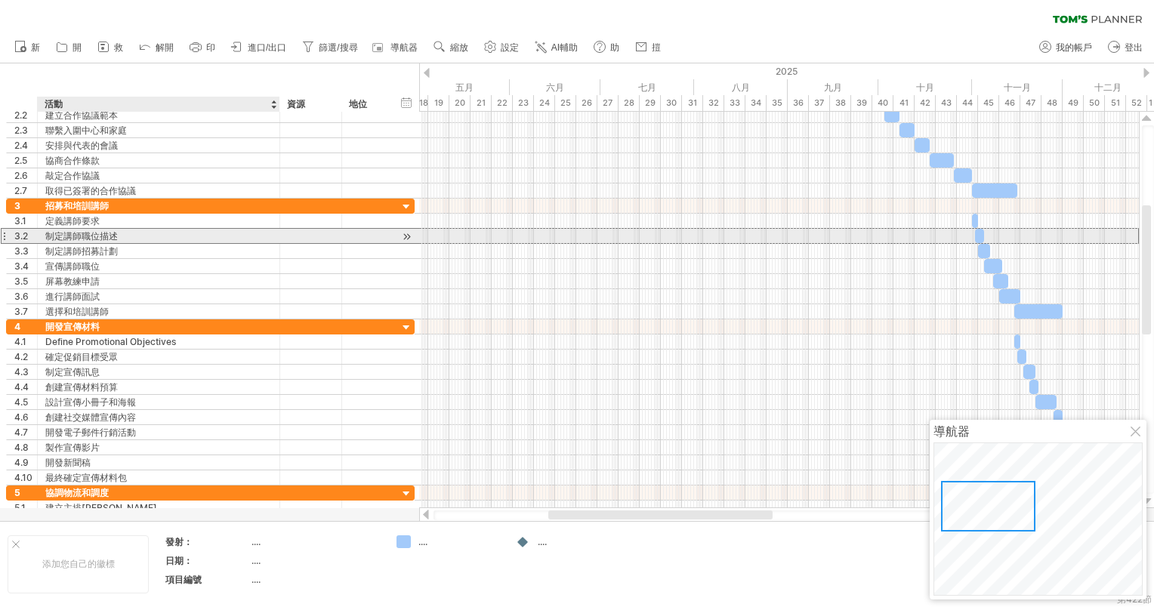
click at [122, 230] on div "制定講師職位描述" at bounding box center [158, 236] width 227 height 14
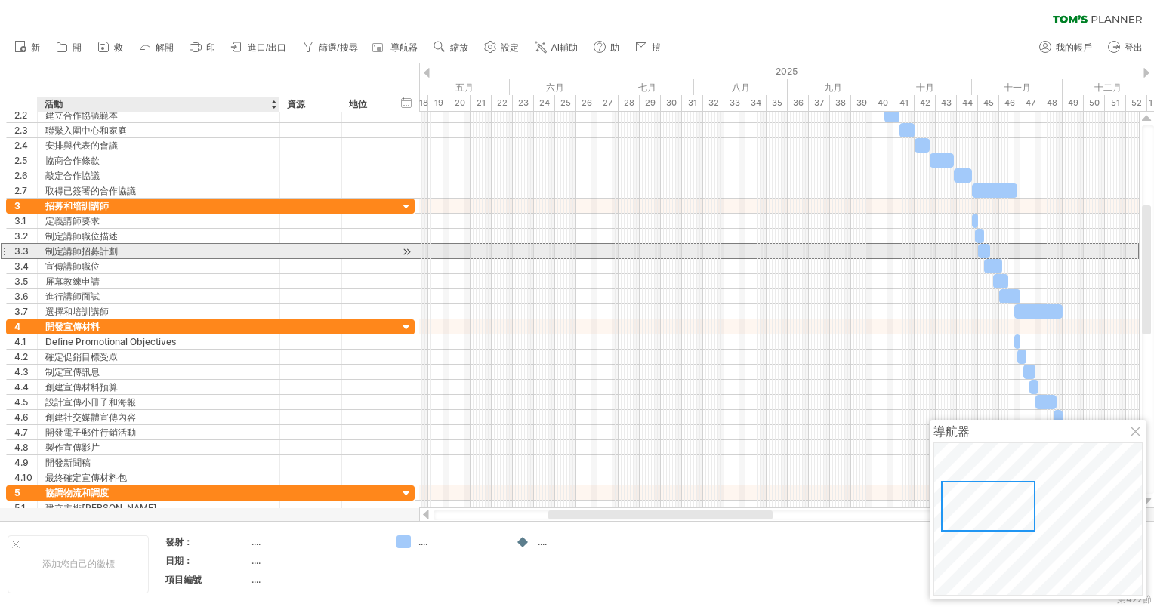
click at [110, 251] on div "制定講師招募計劃" at bounding box center [158, 251] width 227 height 14
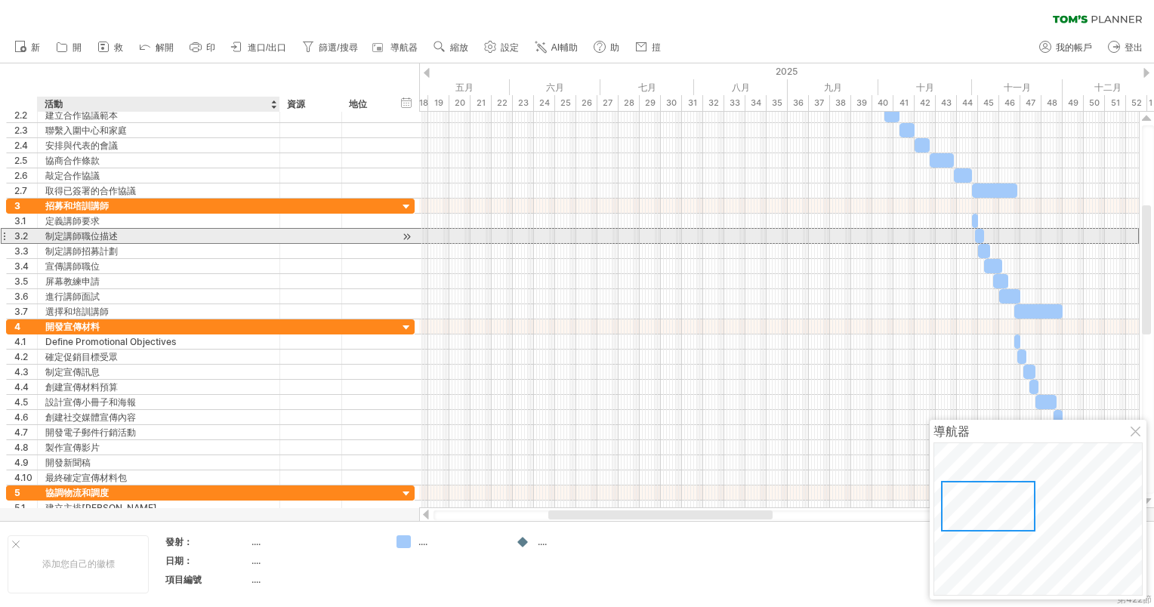
click at [110, 236] on div "制定講師職位描述" at bounding box center [158, 236] width 227 height 14
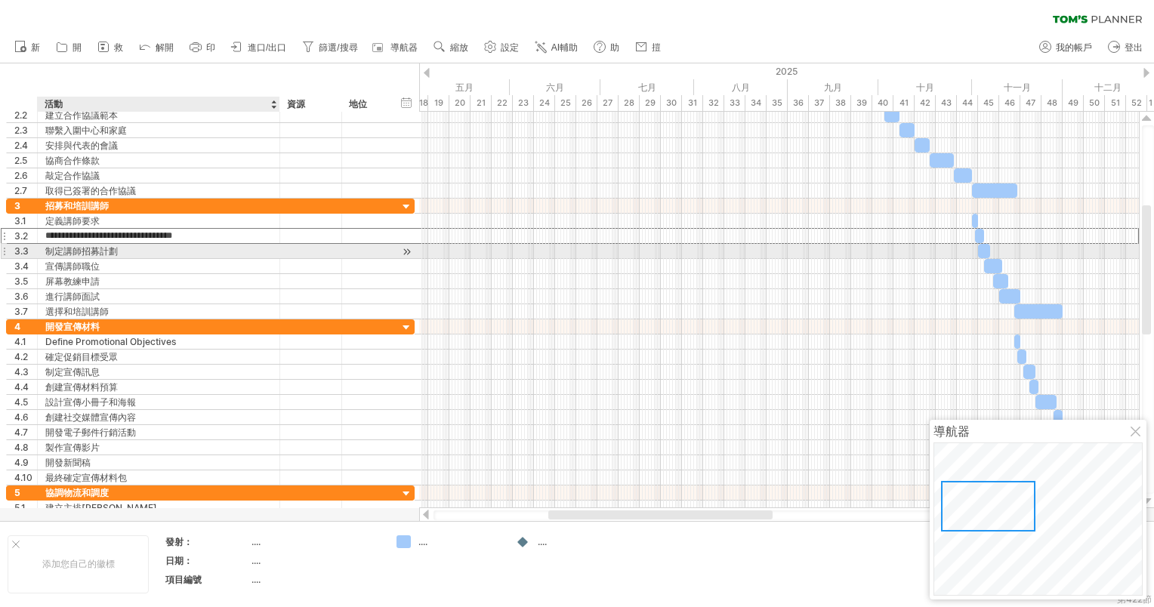
click at [115, 245] on div "制定講師招募計劃" at bounding box center [158, 251] width 227 height 14
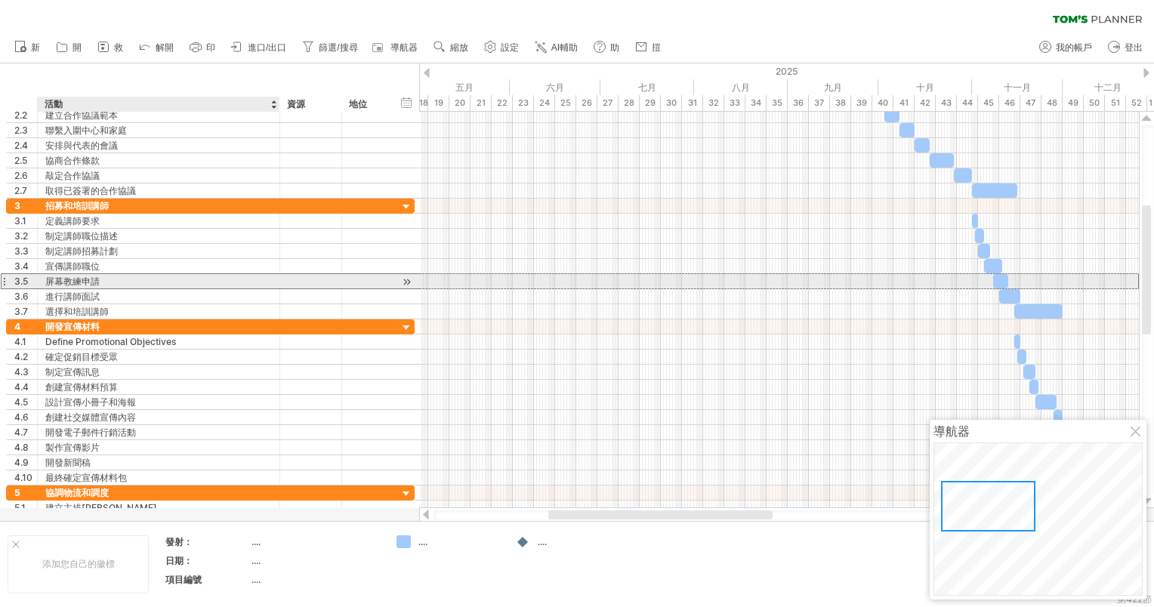
click at [124, 276] on div "屏幕教練申請" at bounding box center [158, 281] width 227 height 14
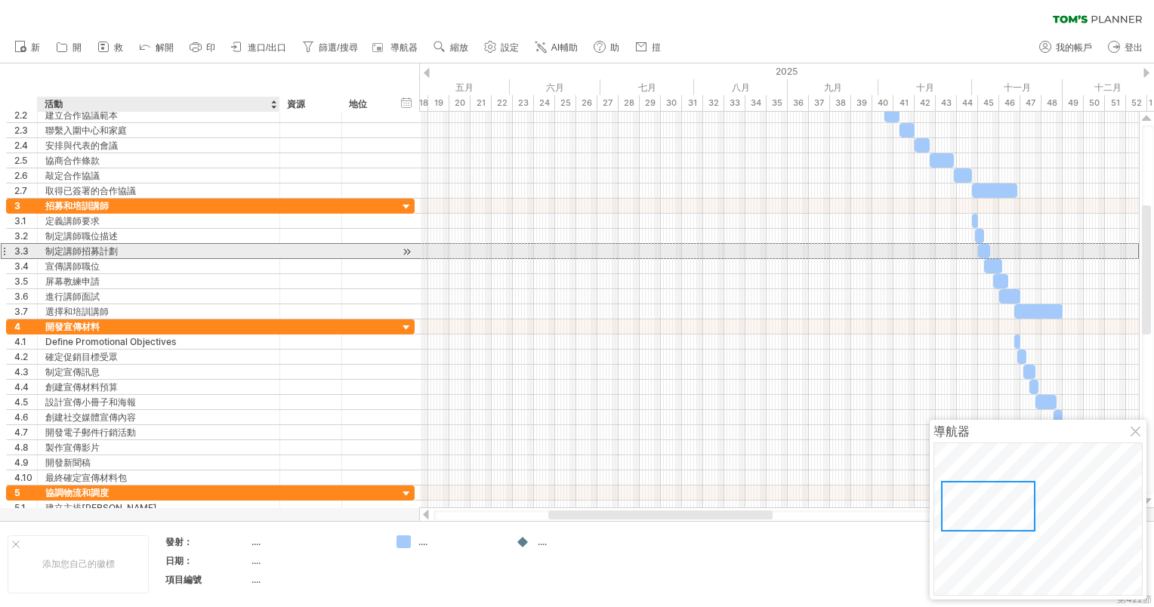
click at [109, 248] on div "制定講師招募計劃" at bounding box center [158, 251] width 227 height 14
click at [109, 248] on input "**********" at bounding box center [158, 251] width 227 height 14
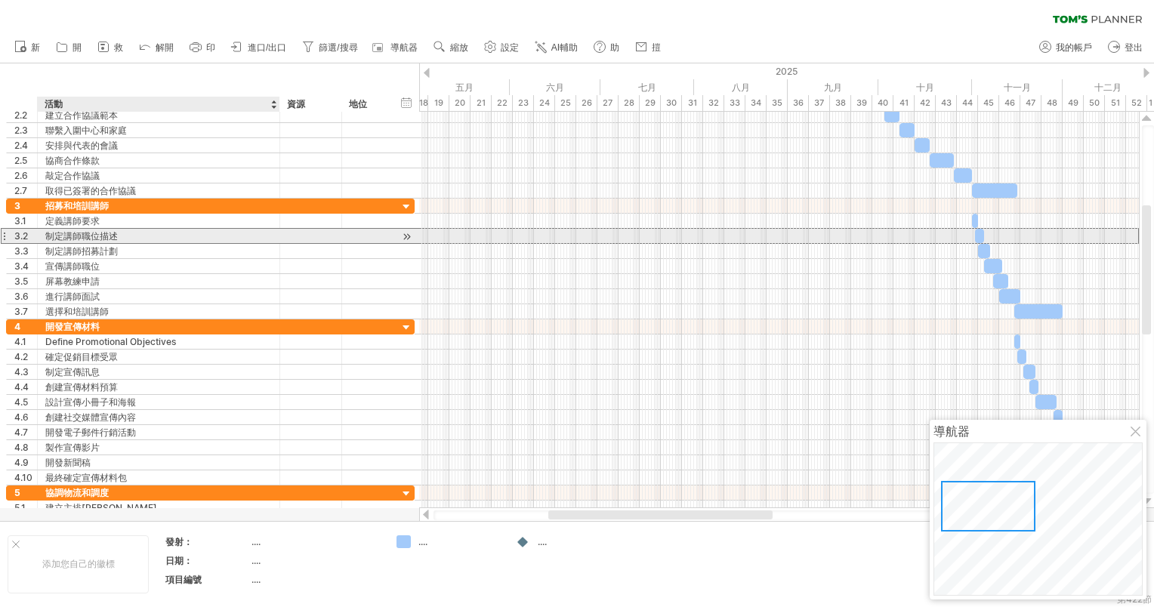
click at [233, 236] on div "制定講師職位描述" at bounding box center [158, 236] width 227 height 14
click at [405, 236] on div at bounding box center [406, 237] width 14 height 16
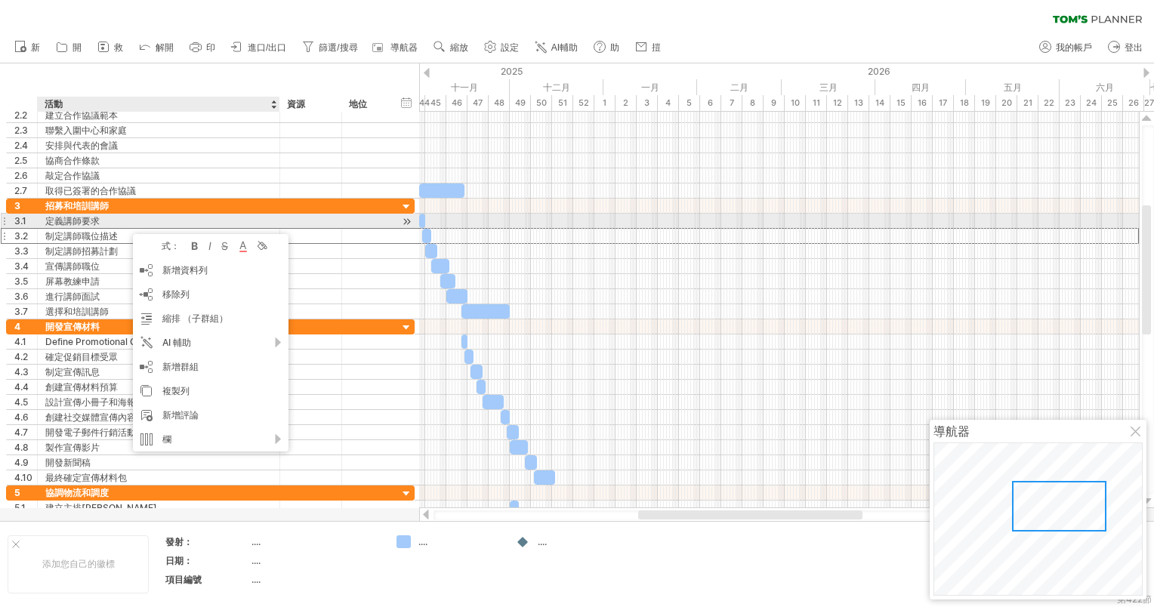
click at [94, 220] on div "定義講師要求" at bounding box center [158, 221] width 227 height 14
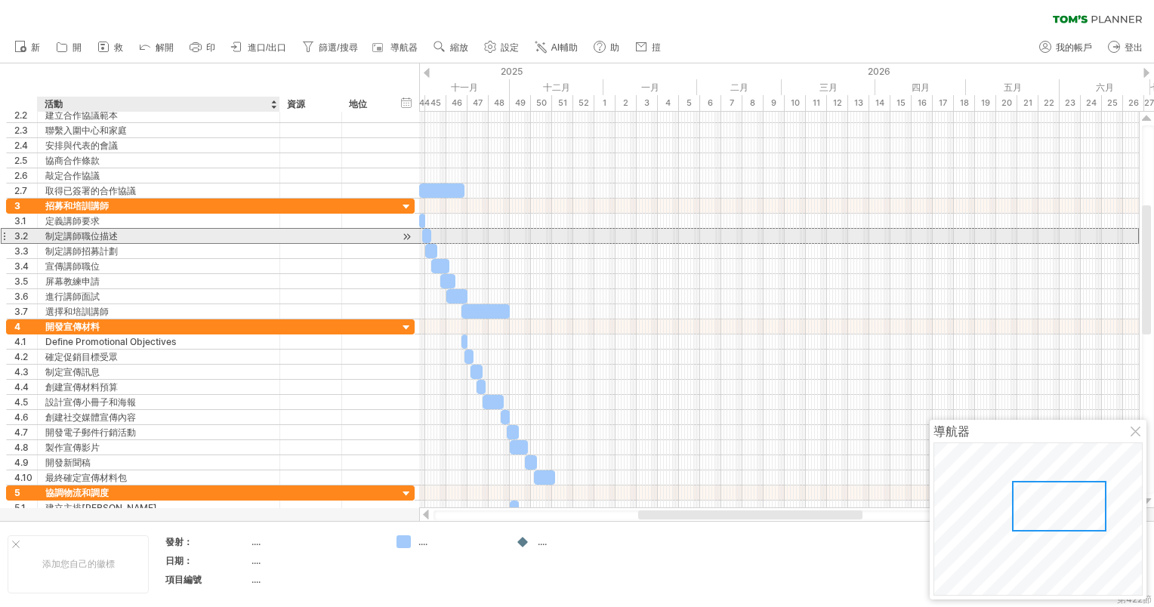
click at [104, 231] on div "制定講師職位描述" at bounding box center [158, 236] width 227 height 14
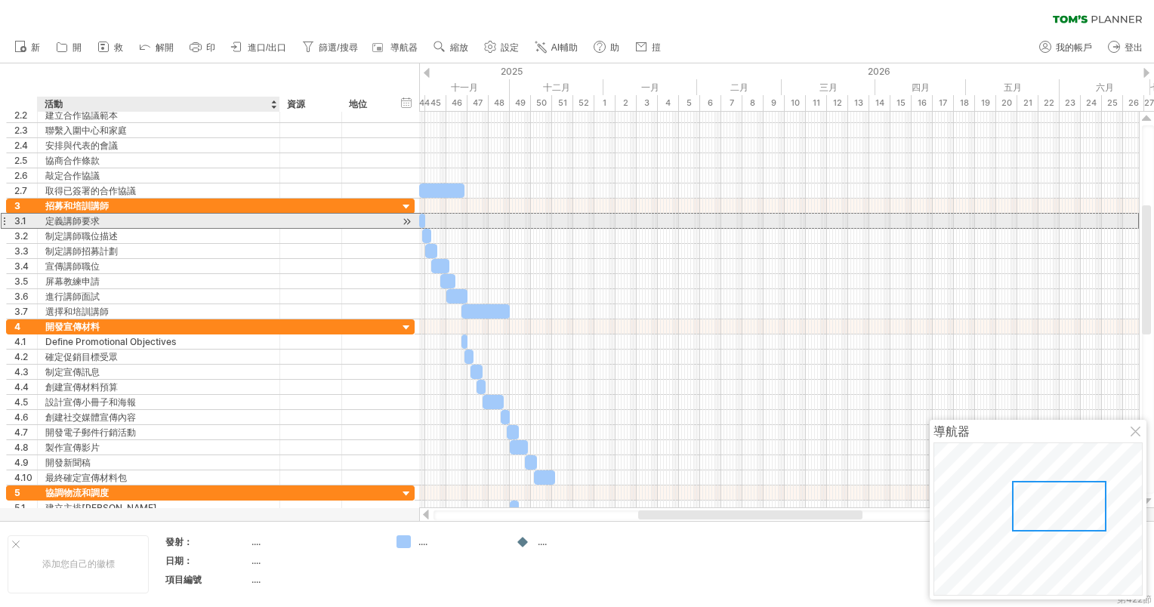
click at [129, 220] on div "定義講師要求" at bounding box center [158, 221] width 227 height 14
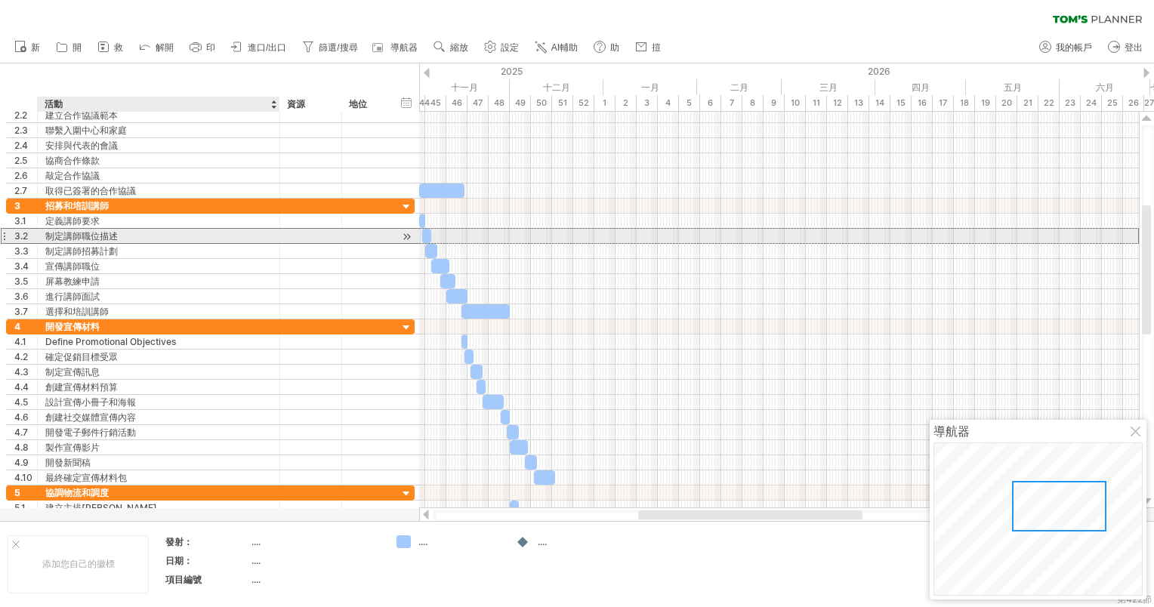
click at [125, 234] on div "制定講師職位描述" at bounding box center [158, 236] width 227 height 14
drag, startPoint x: 140, startPoint y: 230, endPoint x: 214, endPoint y: 233, distance: 73.3
click at [214, 233] on input "**********" at bounding box center [158, 236] width 227 height 14
drag, startPoint x: 157, startPoint y: 238, endPoint x: 148, endPoint y: 235, distance: 9.6
click at [153, 236] on input "**********" at bounding box center [158, 236] width 227 height 14
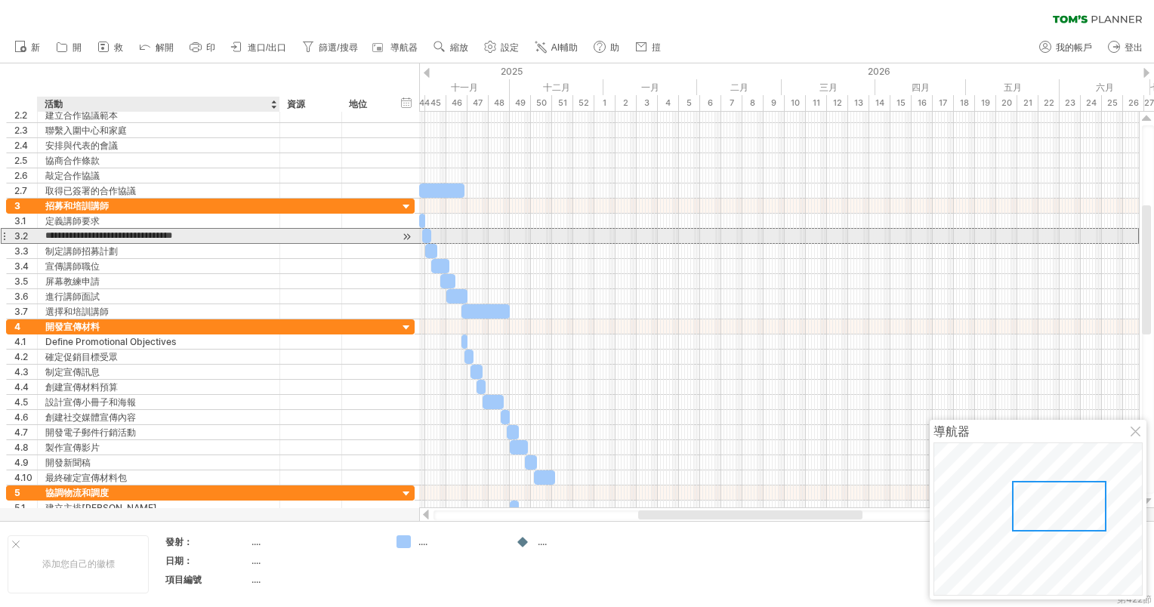
click at [146, 233] on input "**********" at bounding box center [158, 236] width 227 height 14
drag, startPoint x: 151, startPoint y: 233, endPoint x: 220, endPoint y: 233, distance: 69.5
click at [233, 233] on input "**********" at bounding box center [158, 236] width 227 height 14
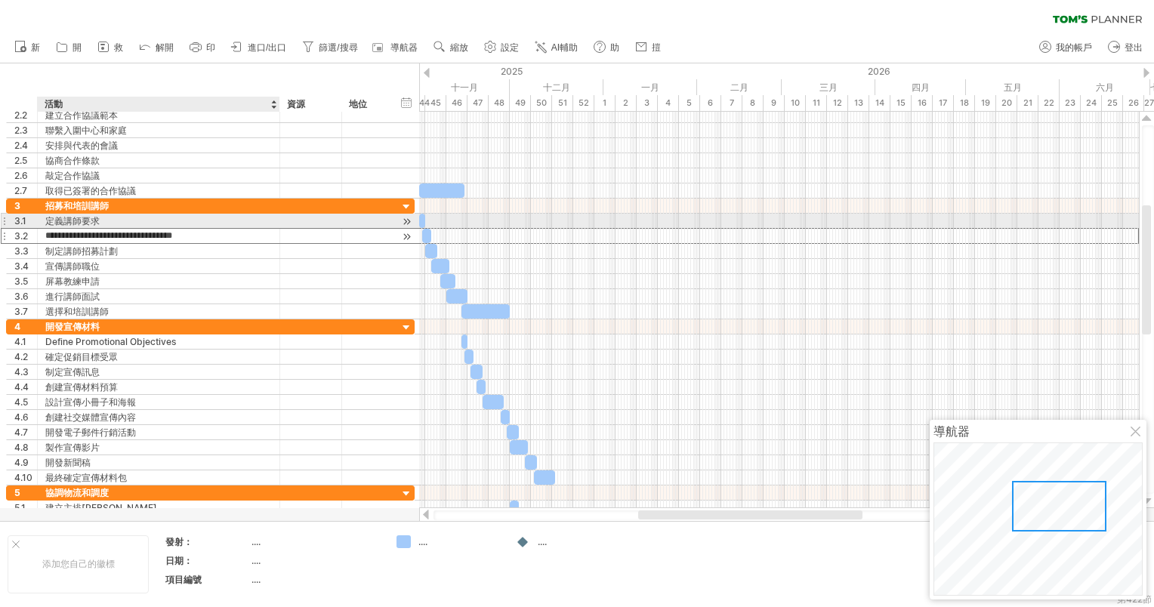
click at [184, 229] on input "**********" at bounding box center [158, 236] width 227 height 14
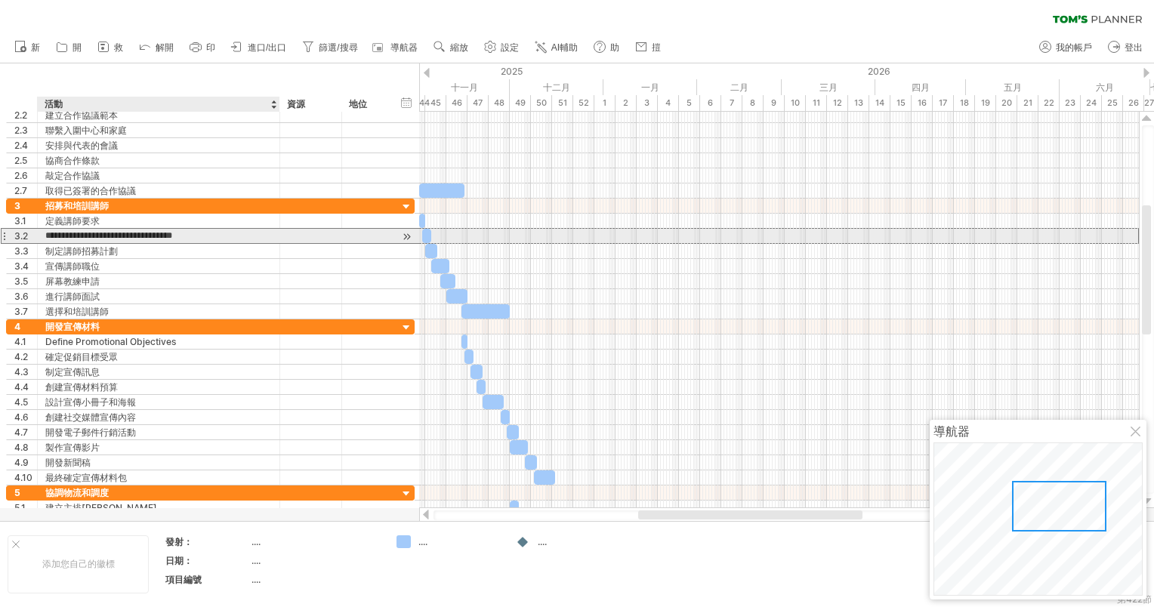
click at [145, 233] on input "**********" at bounding box center [158, 236] width 227 height 14
drag, startPoint x: 145, startPoint y: 234, endPoint x: 224, endPoint y: 239, distance: 79.5
click at [224, 239] on input "**********" at bounding box center [158, 236] width 227 height 14
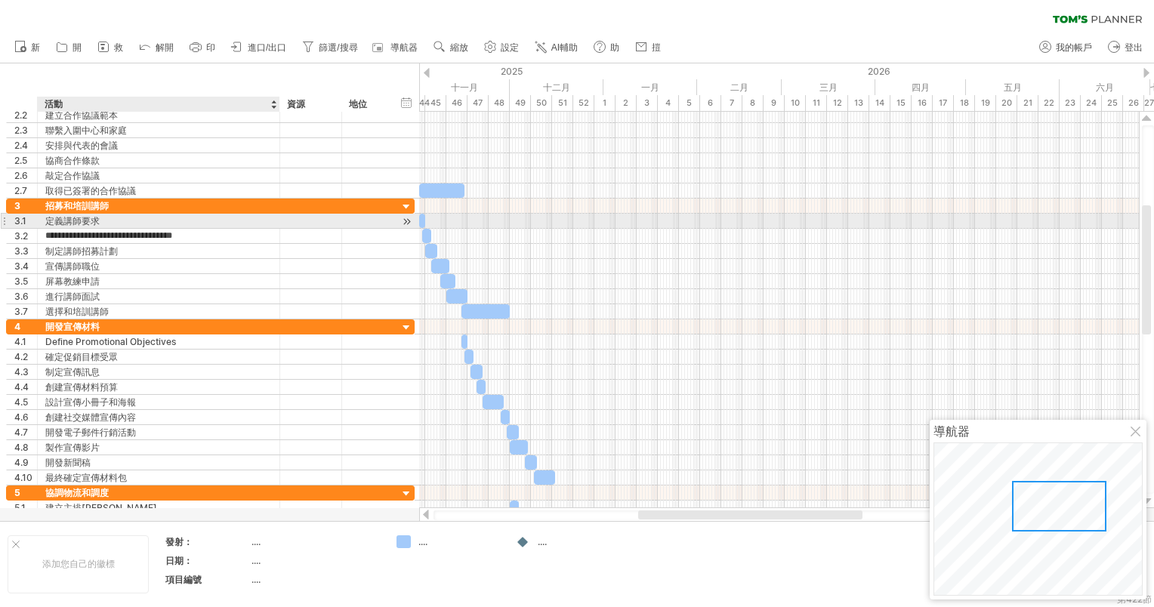
click at [130, 215] on div "定義講師要求" at bounding box center [158, 221] width 227 height 14
click at [217, 220] on input "**********" at bounding box center [158, 221] width 227 height 14
paste input "**********"
type input "**********"
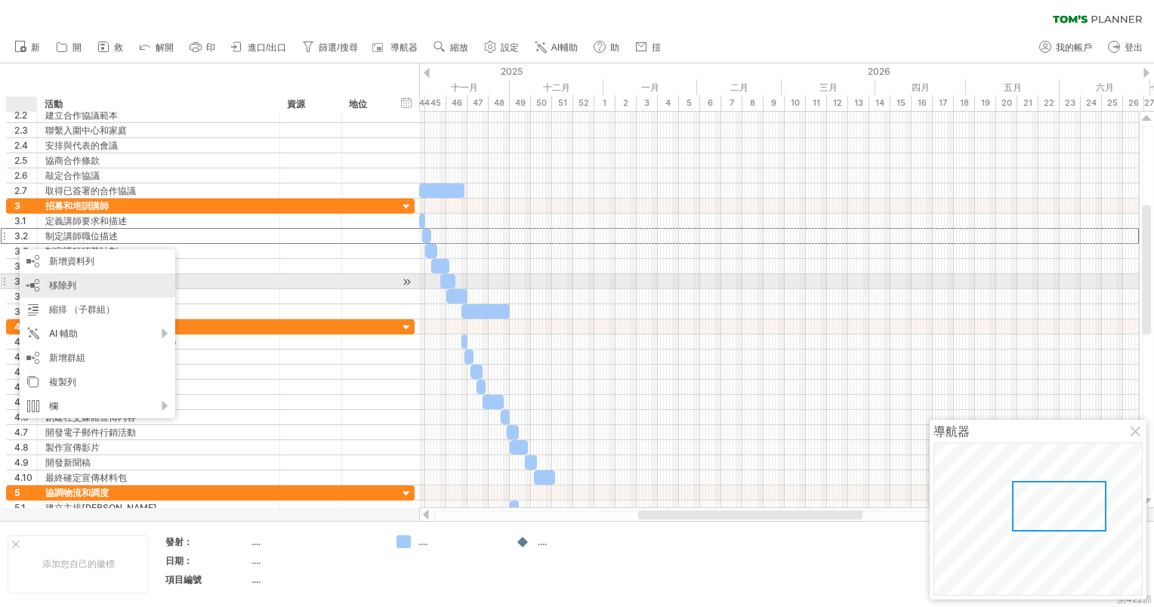
click at [71, 285] on span "移除列" at bounding box center [62, 284] width 27 height 11
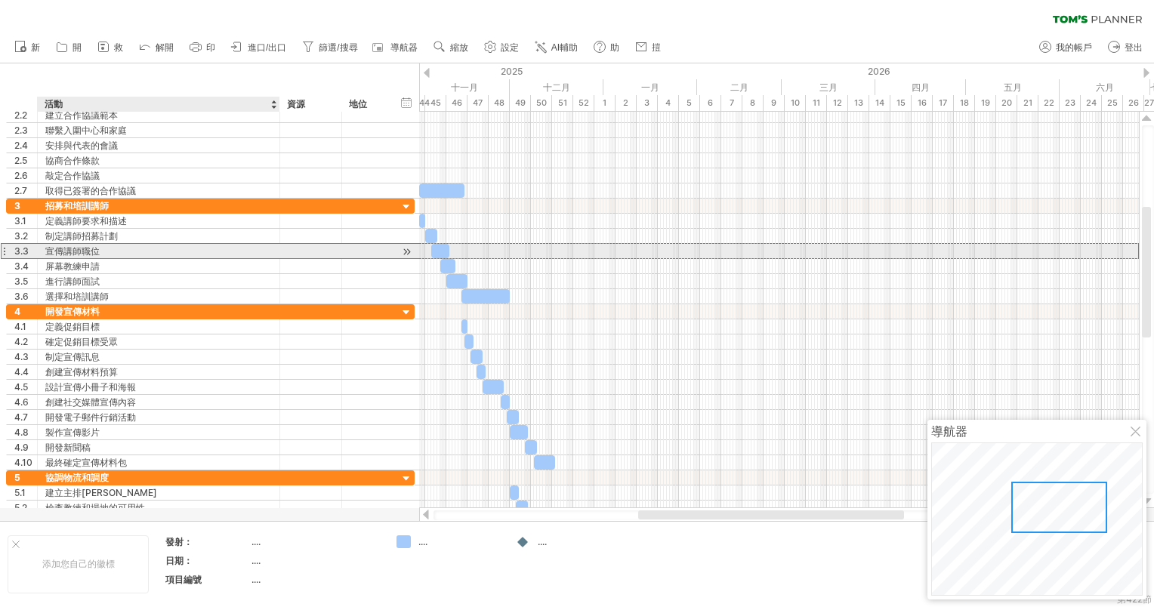
click at [94, 249] on div "宣傳講師職位" at bounding box center [158, 251] width 227 height 14
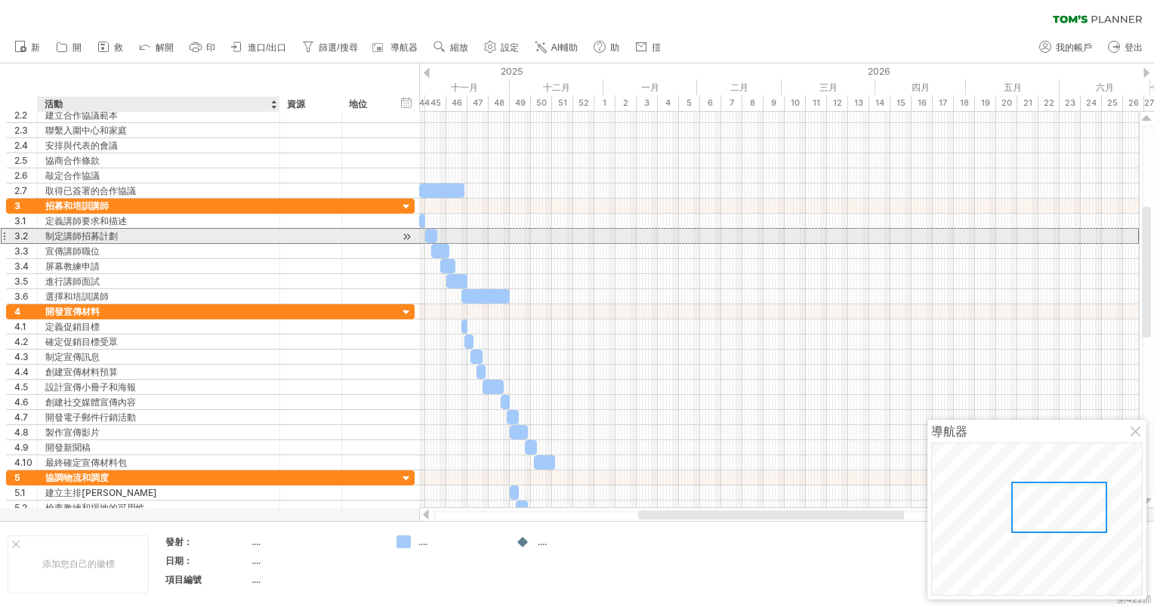
click at [96, 237] on div "制定講師招募計劃" at bounding box center [158, 236] width 227 height 14
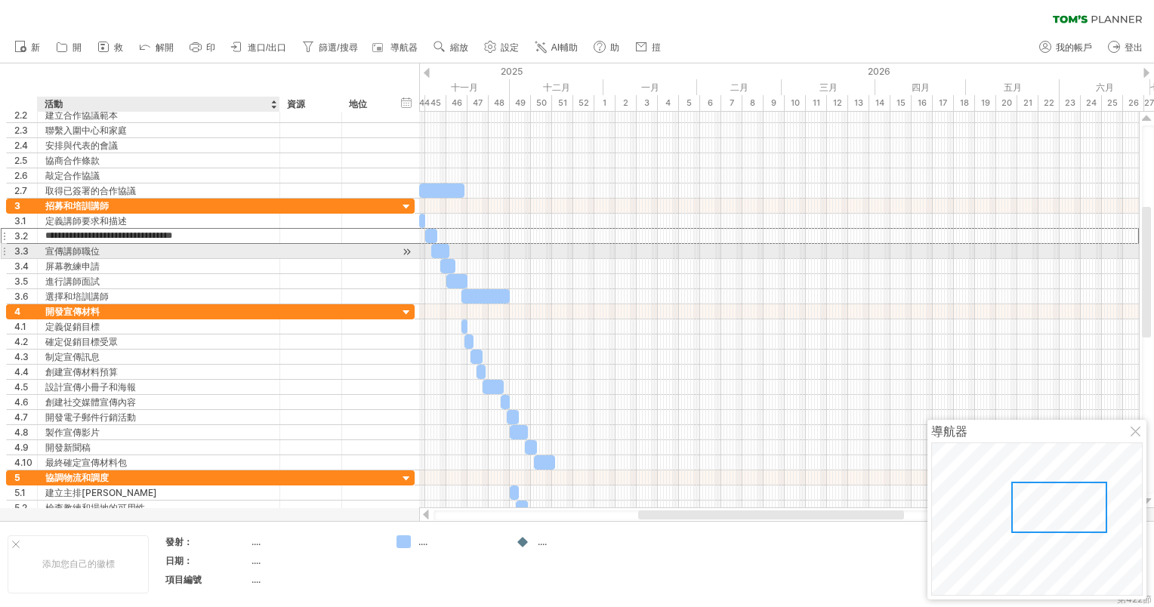
click at [95, 248] on div "宣傳講師職位" at bounding box center [158, 251] width 227 height 14
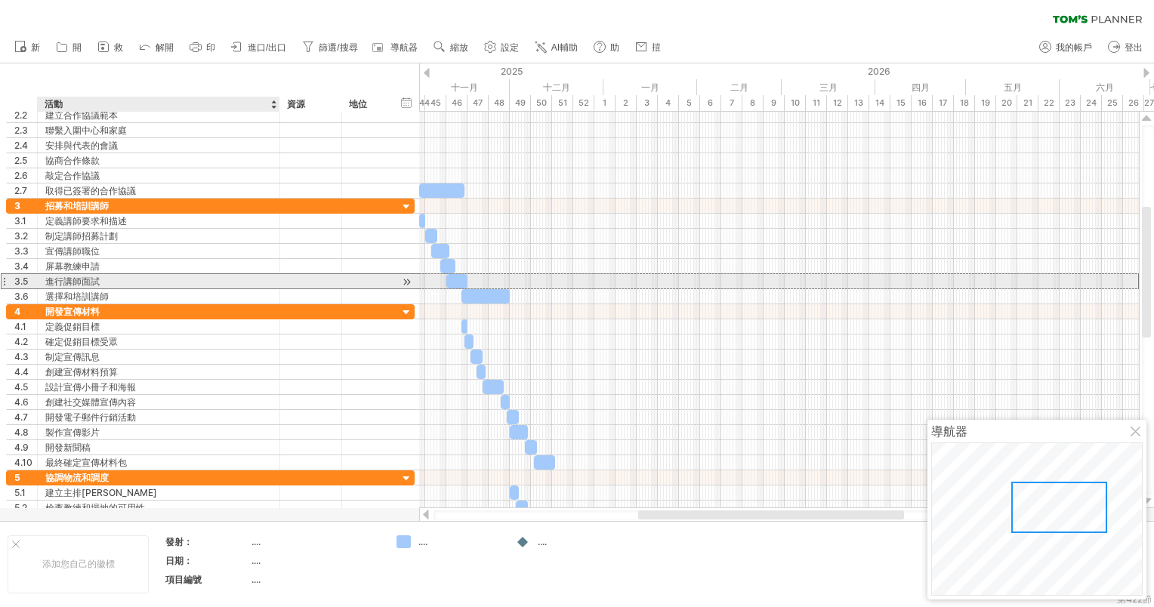
click at [103, 277] on div "進行講師面試" at bounding box center [158, 281] width 227 height 14
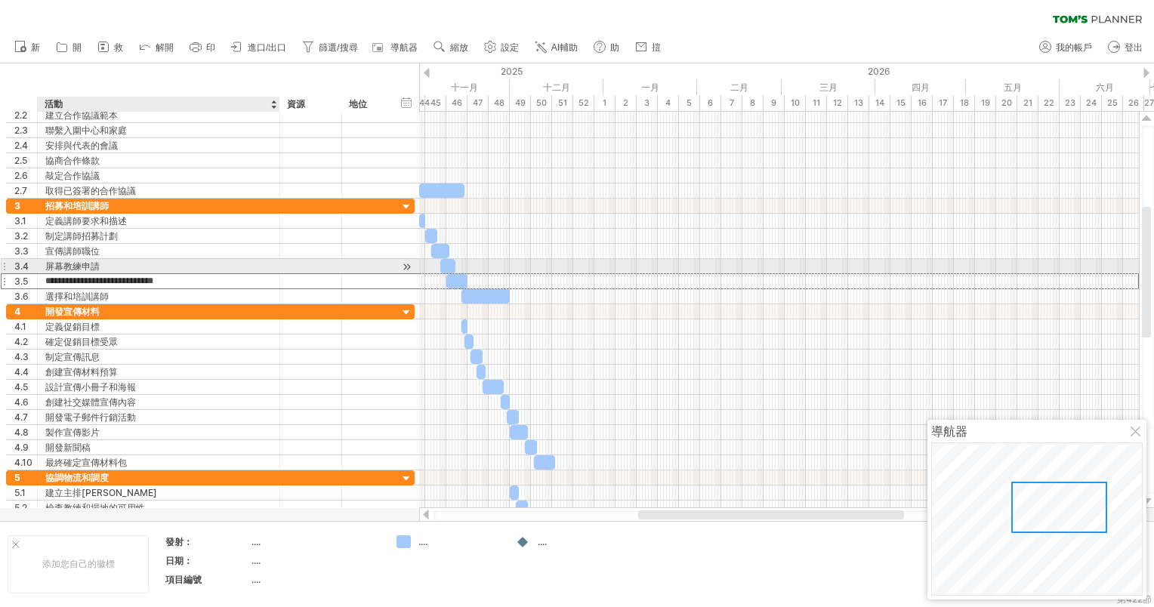
click at [111, 269] on div "屏幕教練申請" at bounding box center [158, 266] width 227 height 14
click at [174, 266] on div "屏幕教練申請" at bounding box center [158, 266] width 227 height 14
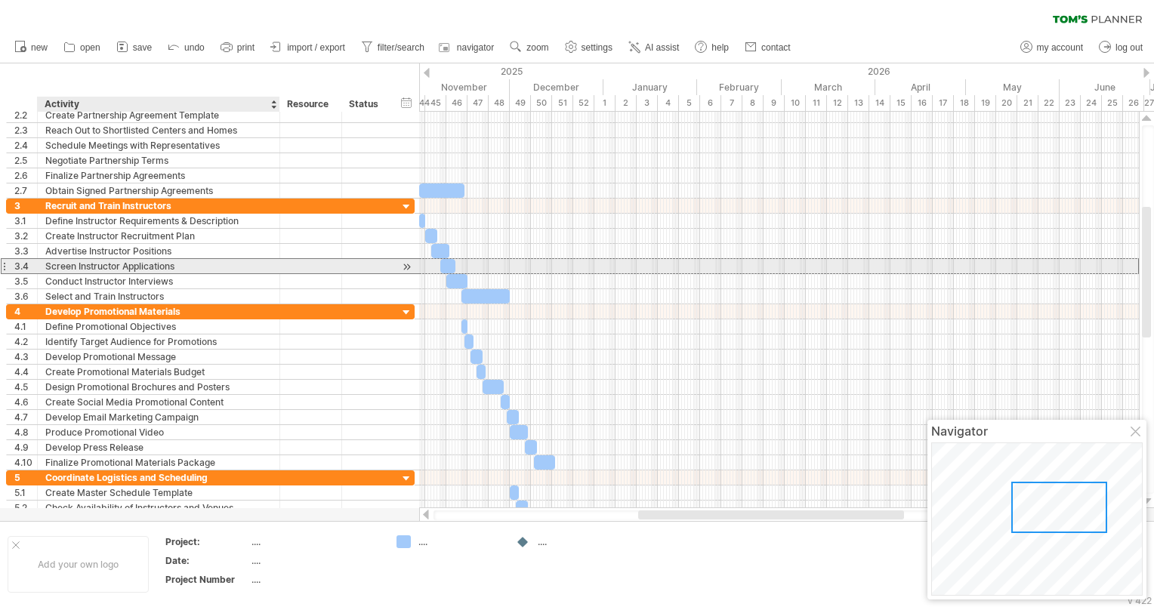
click at [185, 266] on div "Screen Instructor Applications" at bounding box center [158, 266] width 227 height 14
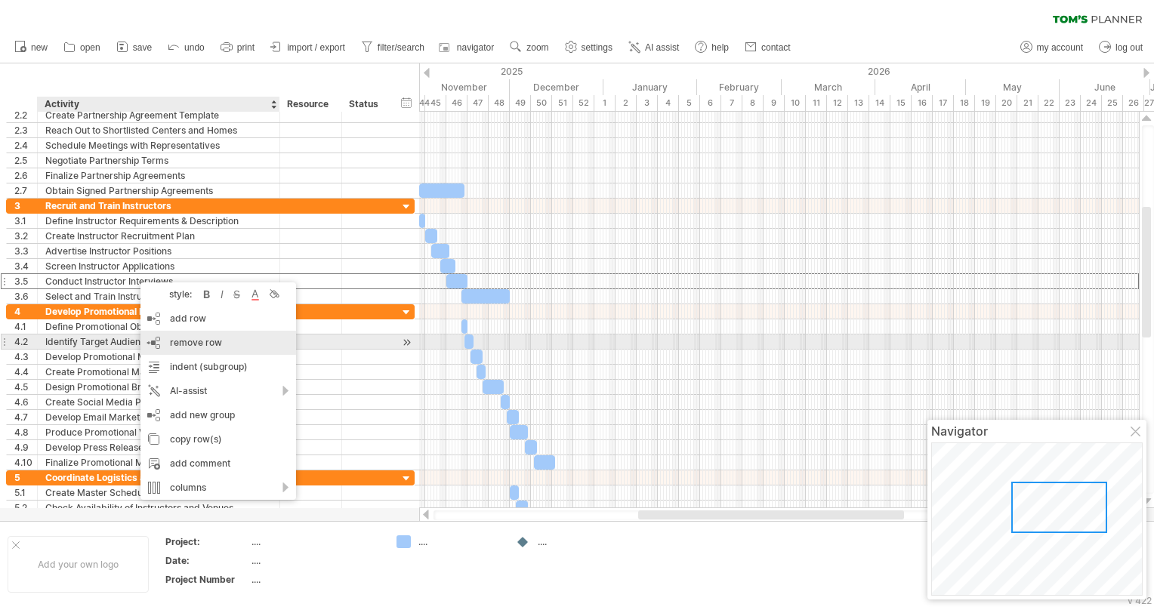
click at [162, 344] on div "remove row remove selected rows" at bounding box center [218, 343] width 156 height 24
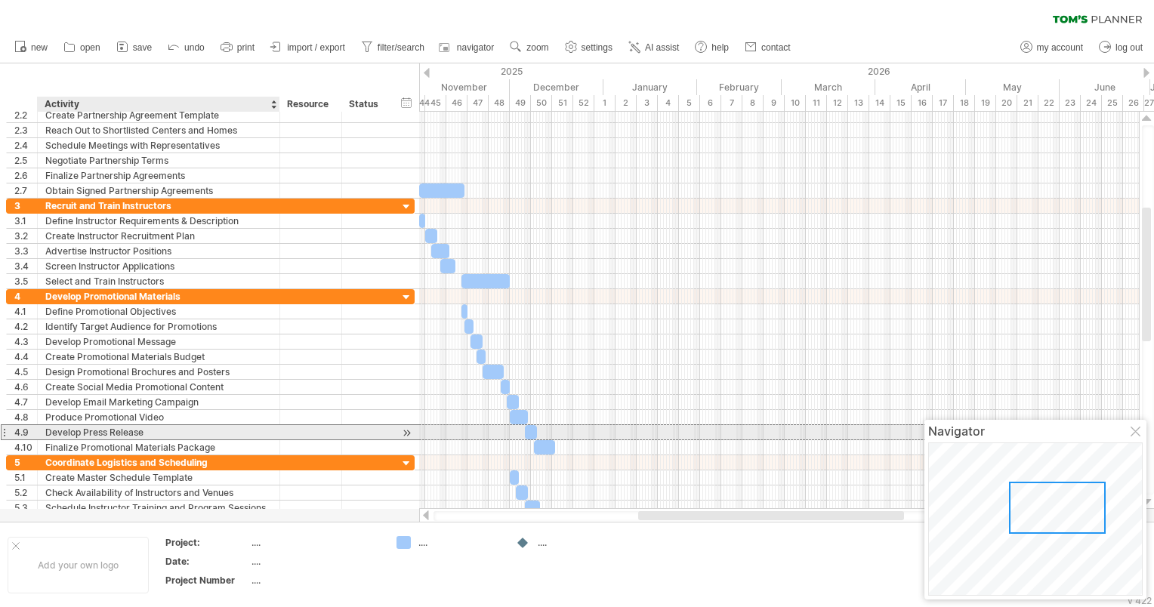
click at [151, 429] on div "Develop Press Release" at bounding box center [158, 432] width 227 height 14
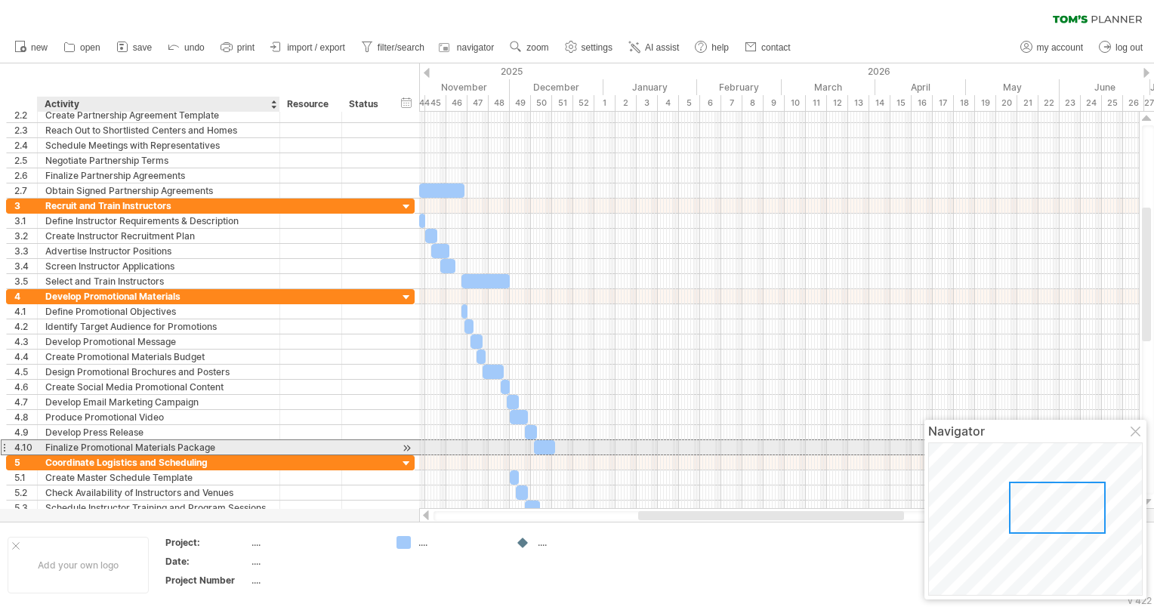
click at [109, 444] on div "Finalize Promotional Materials Package" at bounding box center [158, 447] width 227 height 14
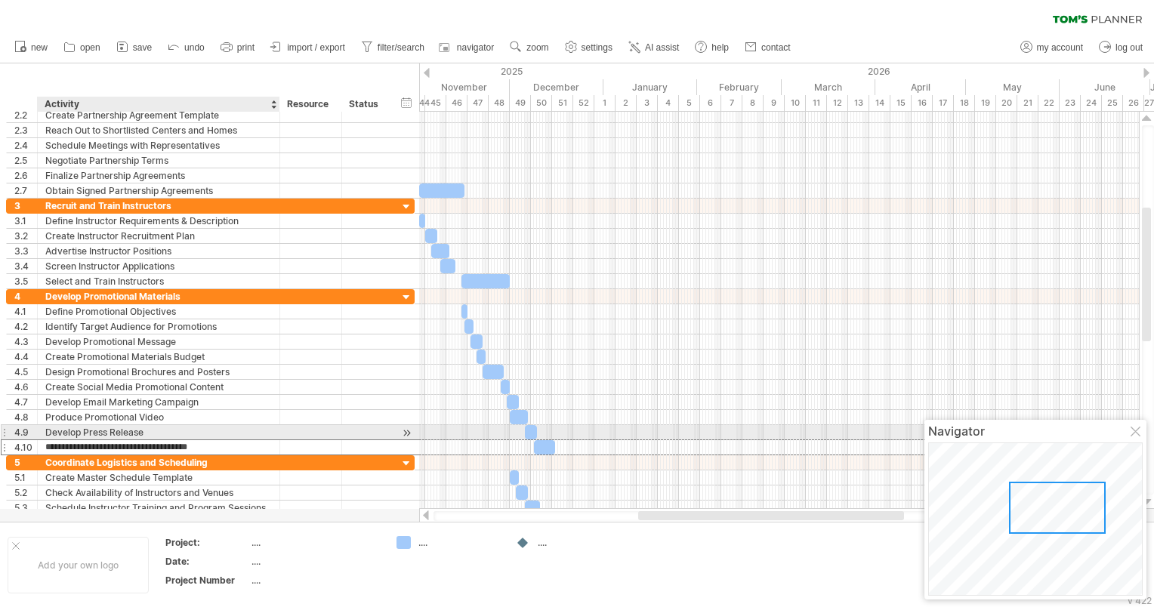
click at [114, 429] on div "Develop Press Release" at bounding box center [158, 432] width 227 height 14
